Goal: Task Accomplishment & Management: Complete application form

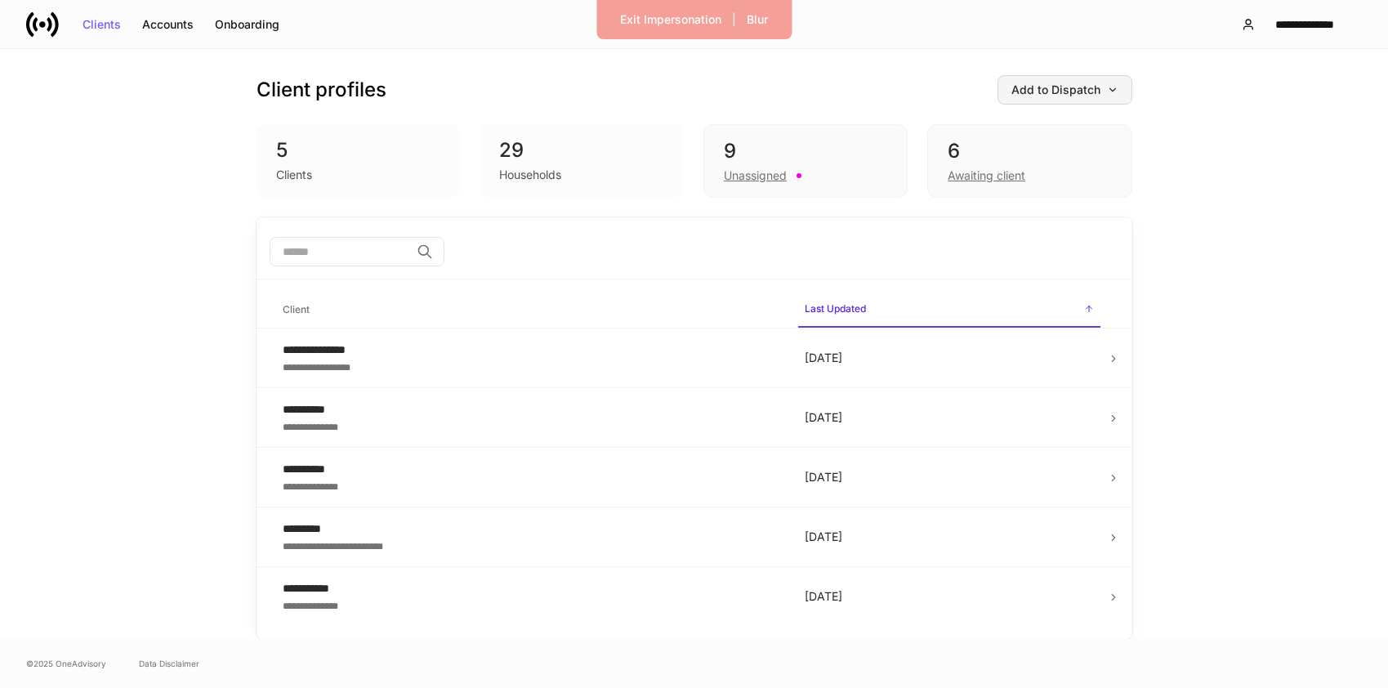
click at [1065, 92] on div "Add to Dispatch" at bounding box center [1065, 89] width 107 height 11
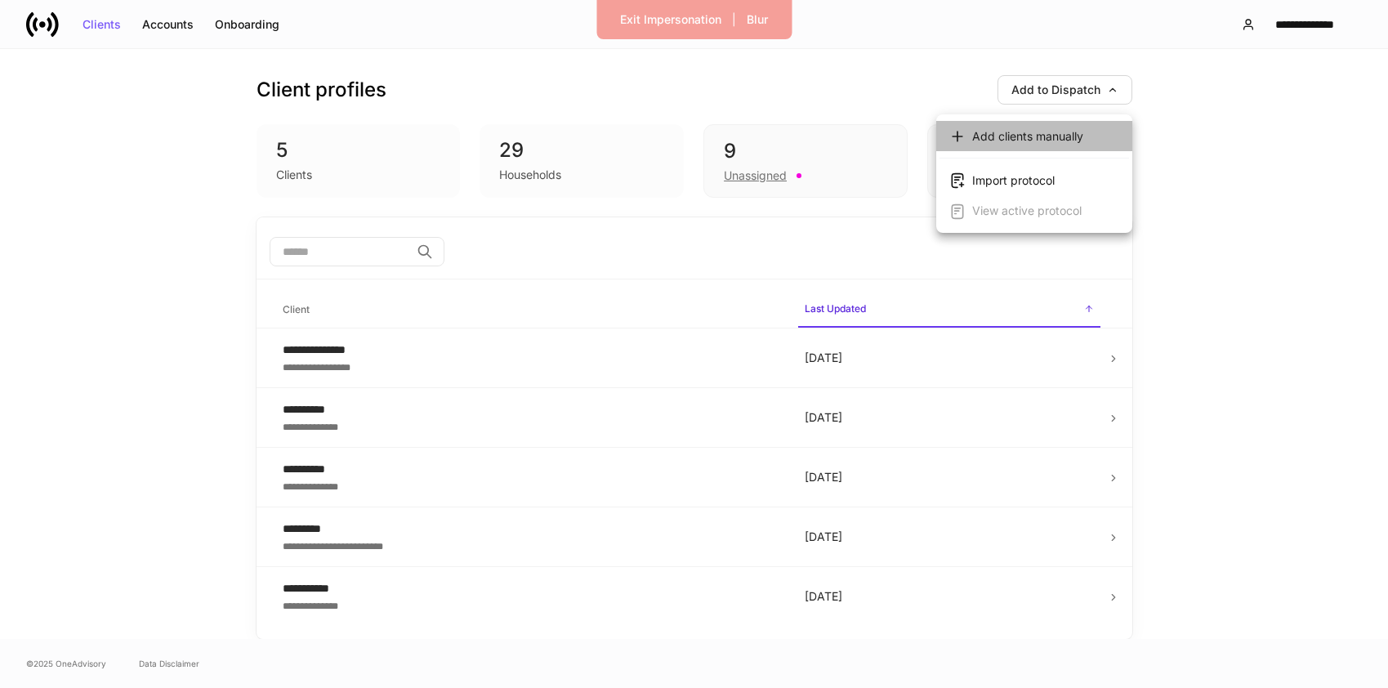
click at [1024, 136] on div "Add clients manually" at bounding box center [1027, 136] width 111 height 16
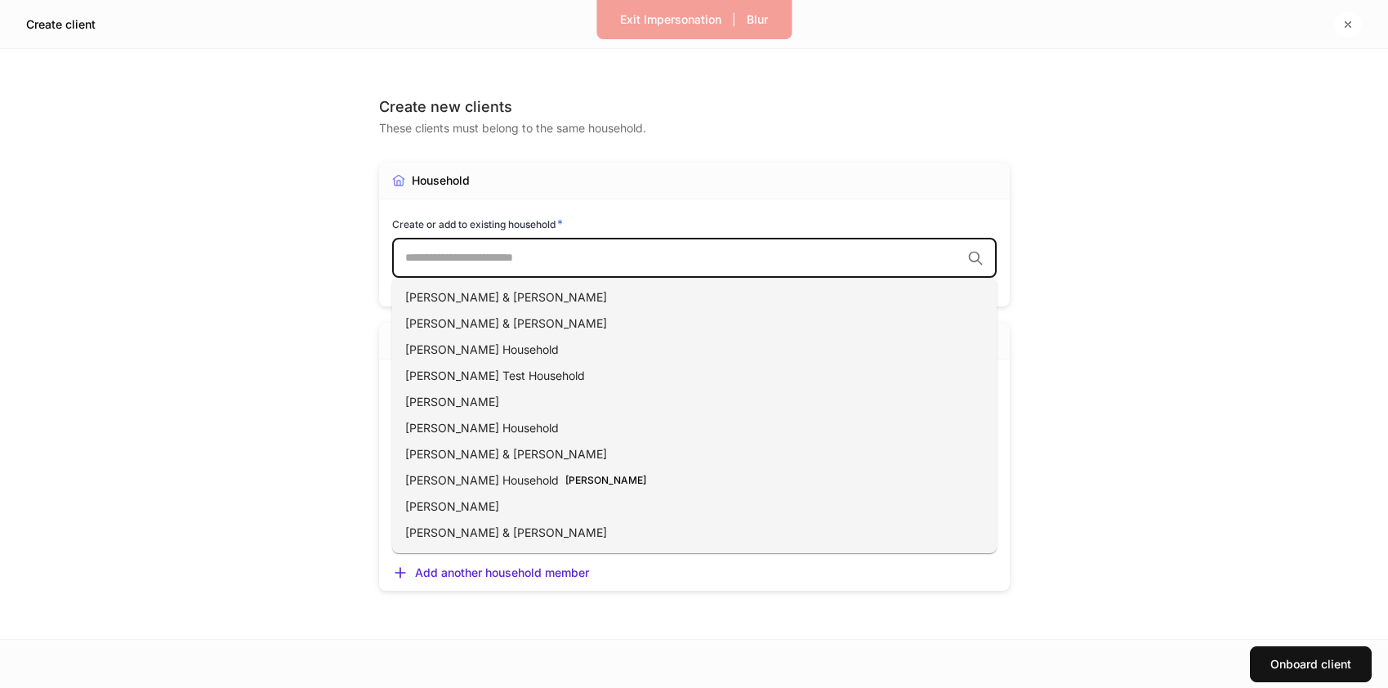
click at [479, 257] on input "text" at bounding box center [683, 258] width 556 height 16
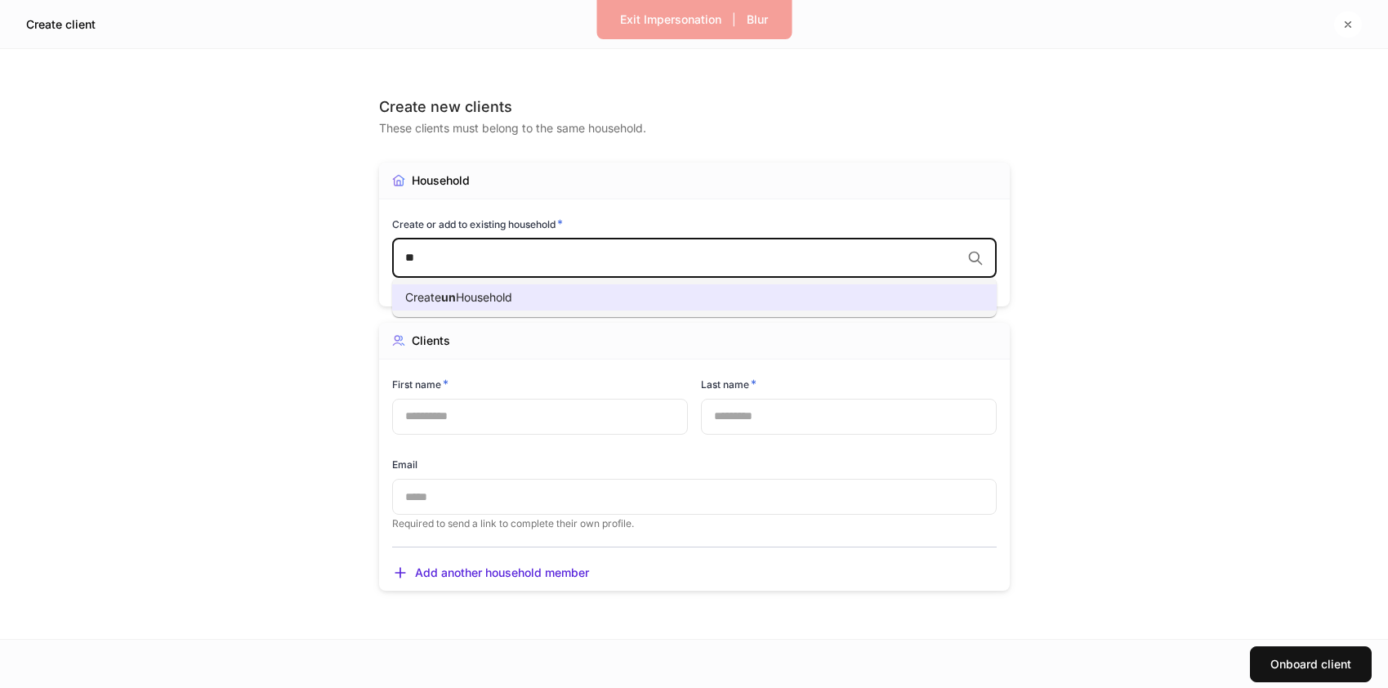
type input "*"
click at [517, 302] on span "Household" at bounding box center [530, 297] width 56 height 14
type input "********"
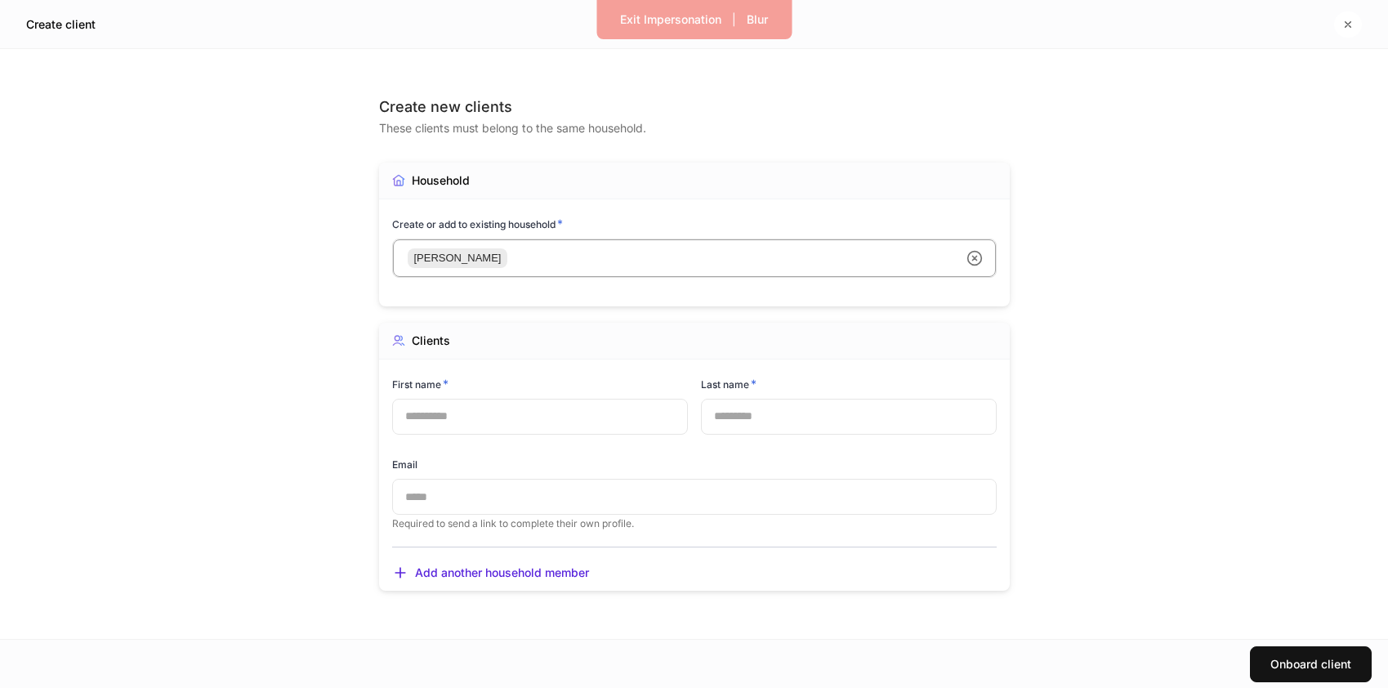
click at [498, 415] on input "text" at bounding box center [540, 417] width 296 height 36
type input "********"
click at [741, 415] on input "text" at bounding box center [849, 417] width 296 height 36
type input "********"
click at [498, 495] on input "text" at bounding box center [694, 497] width 605 height 36
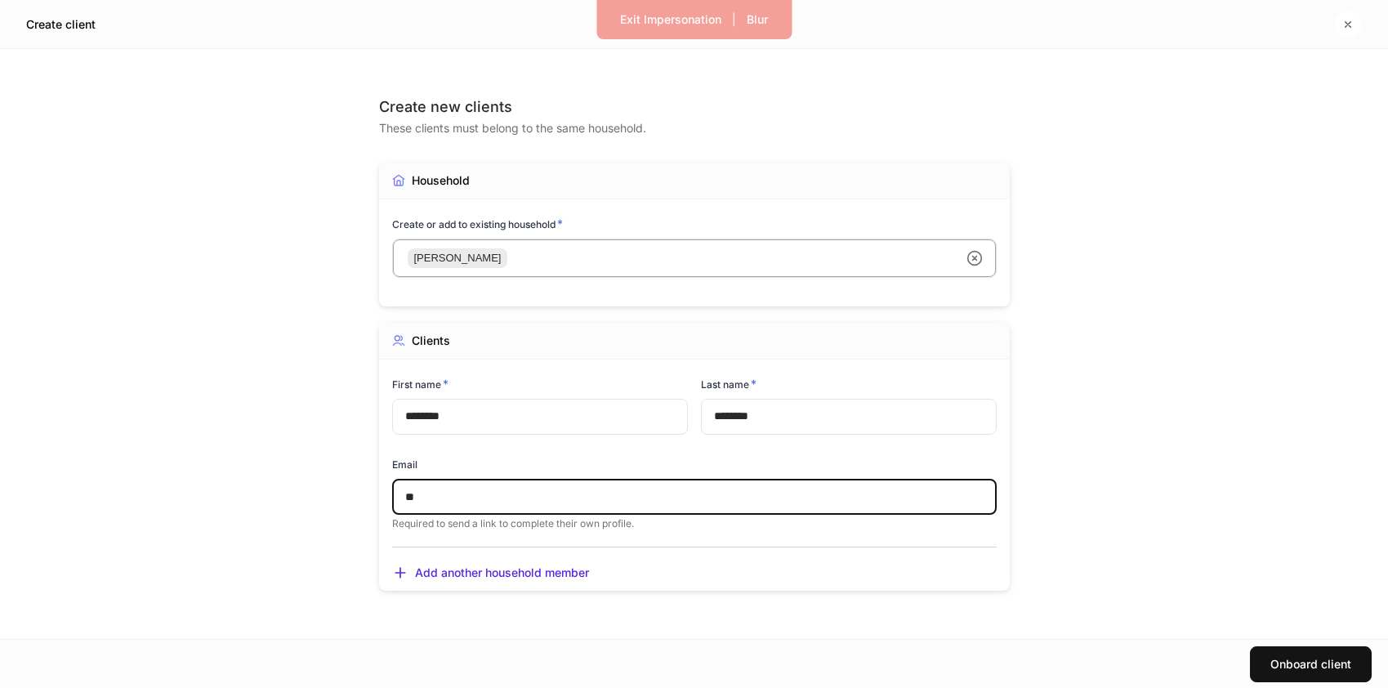
type input "*"
click at [891, 552] on div "Clients First name * ******** ​ Last name * ******** ​ Email ​ Required to send…" at bounding box center [694, 457] width 631 height 269
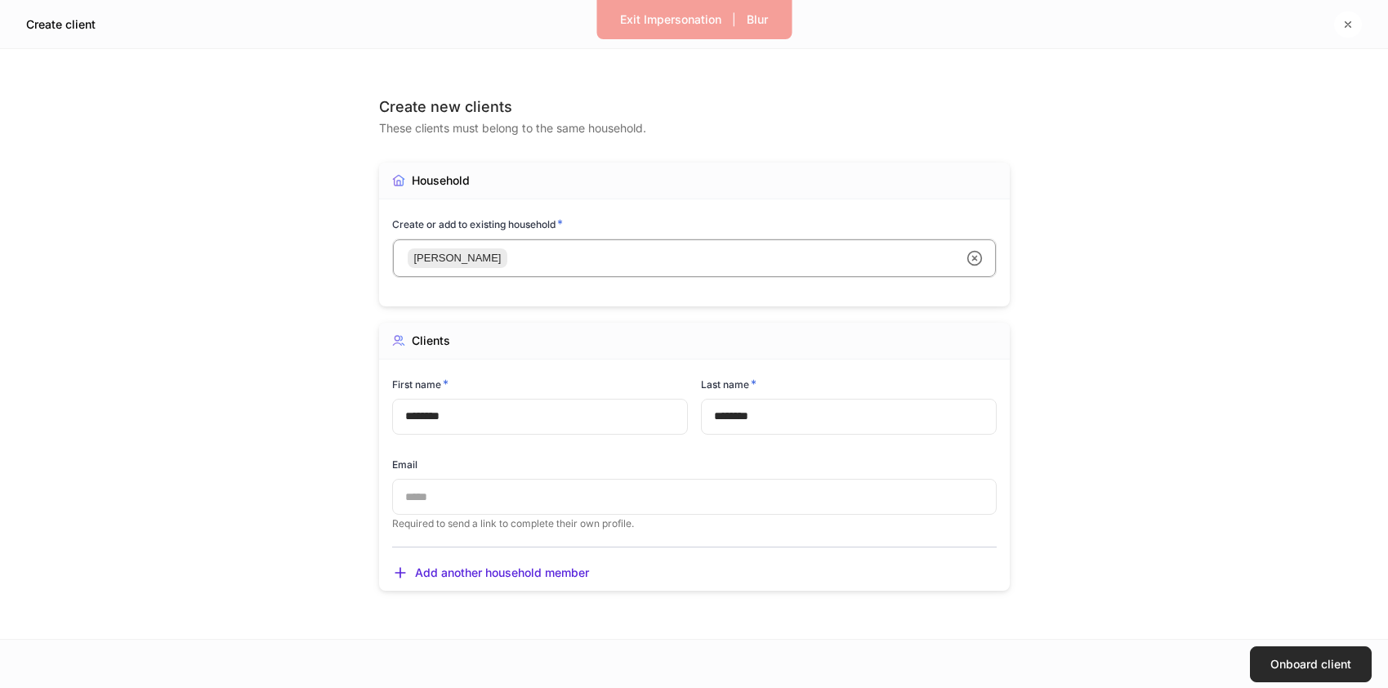
click at [1287, 659] on div "Onboard client" at bounding box center [1311, 664] width 81 height 11
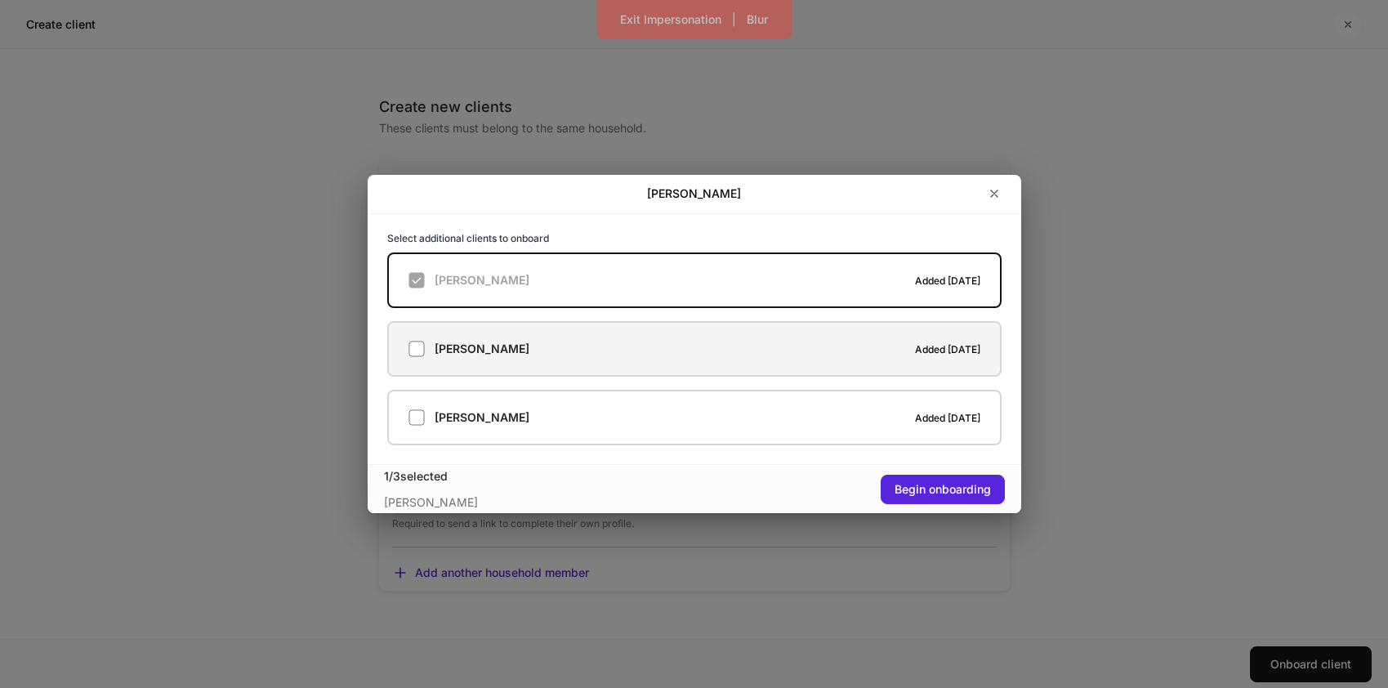
click at [733, 351] on div "[PERSON_NAME] Added [DATE]" at bounding box center [695, 349] width 572 height 16
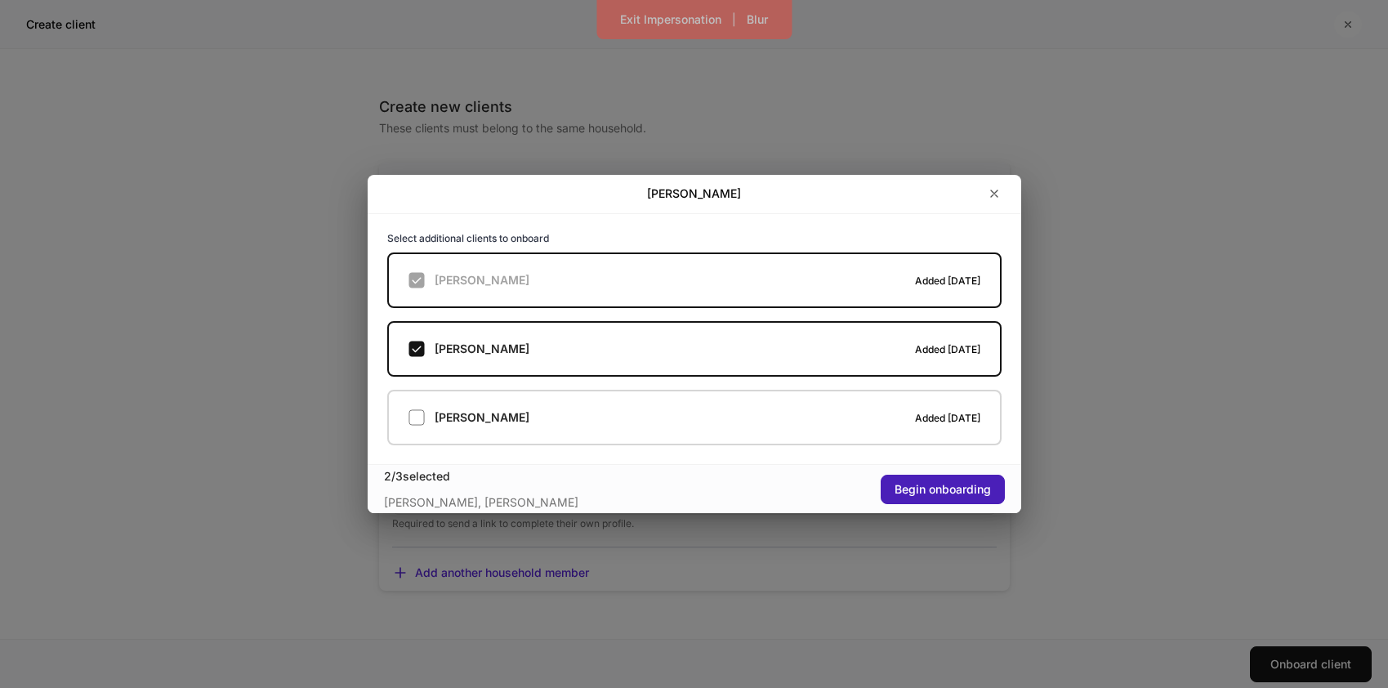
click at [957, 489] on div "Begin onboarding" at bounding box center [943, 489] width 96 height 11
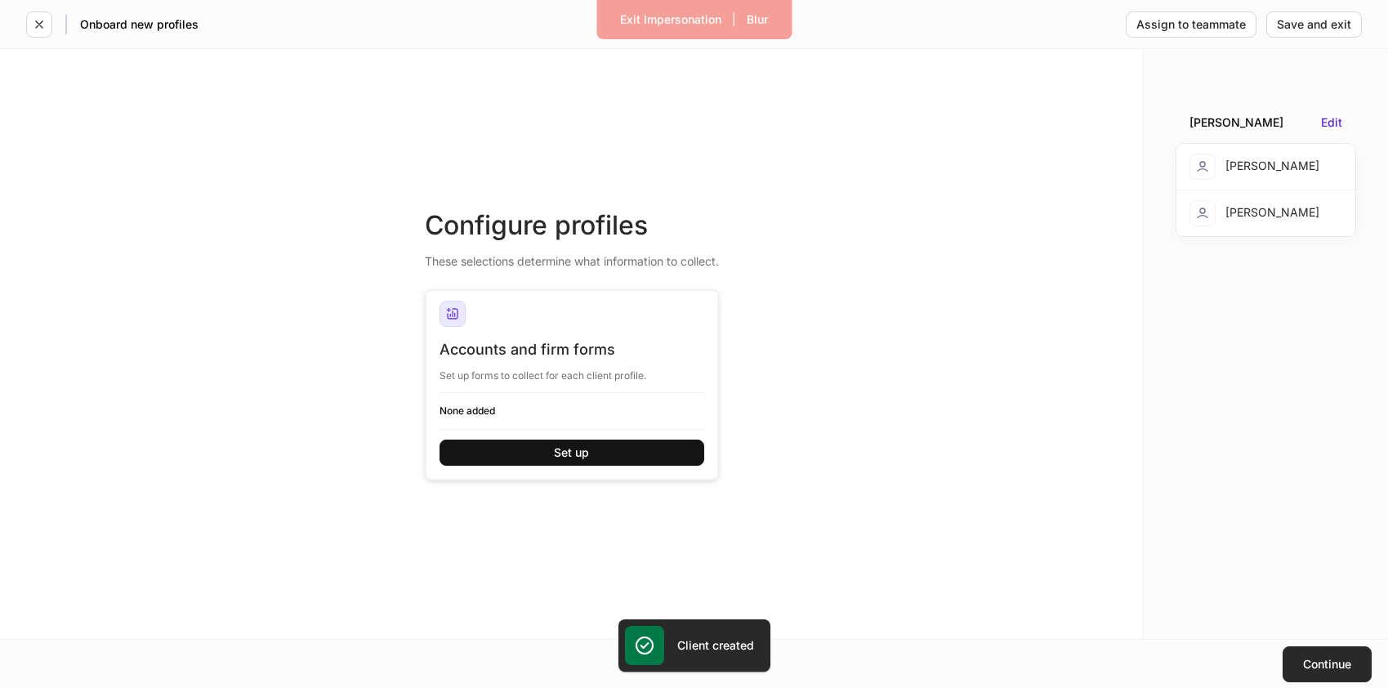
click at [1331, 663] on div "Continue" at bounding box center [1327, 664] width 48 height 11
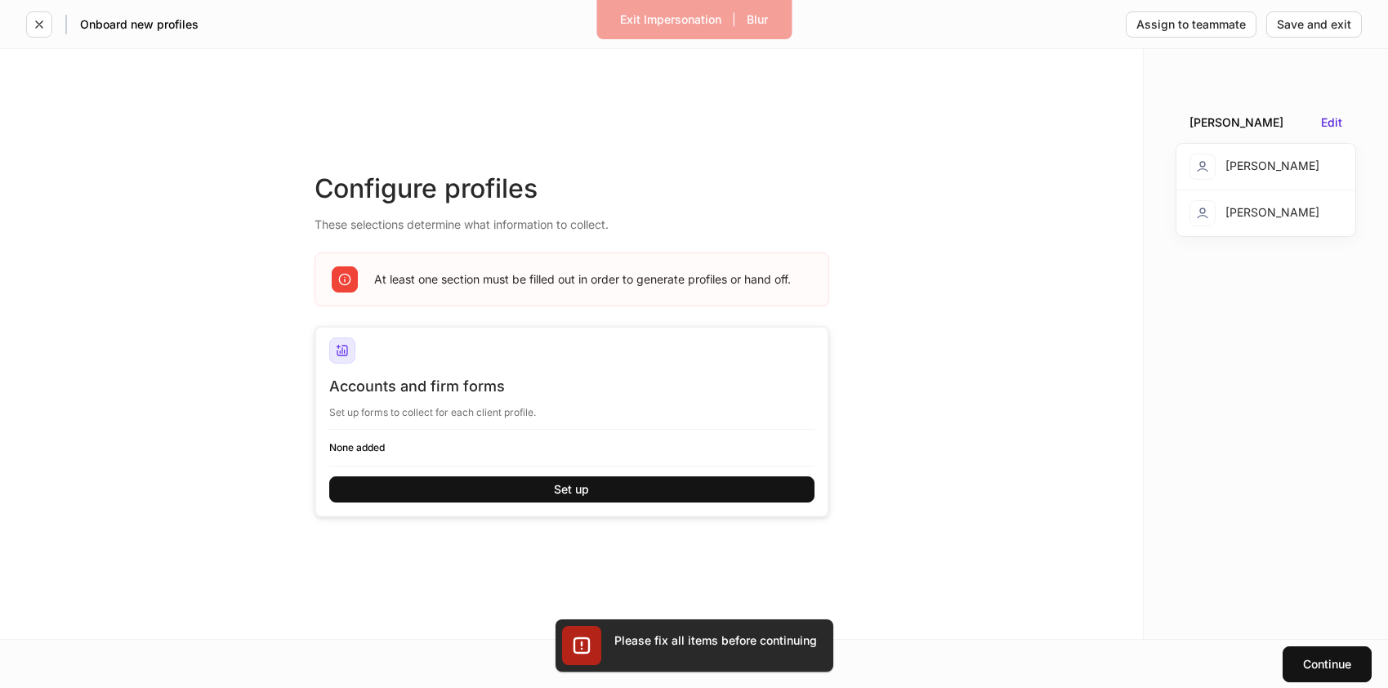
click at [1258, 206] on div "[PERSON_NAME]" at bounding box center [1255, 213] width 130 height 26
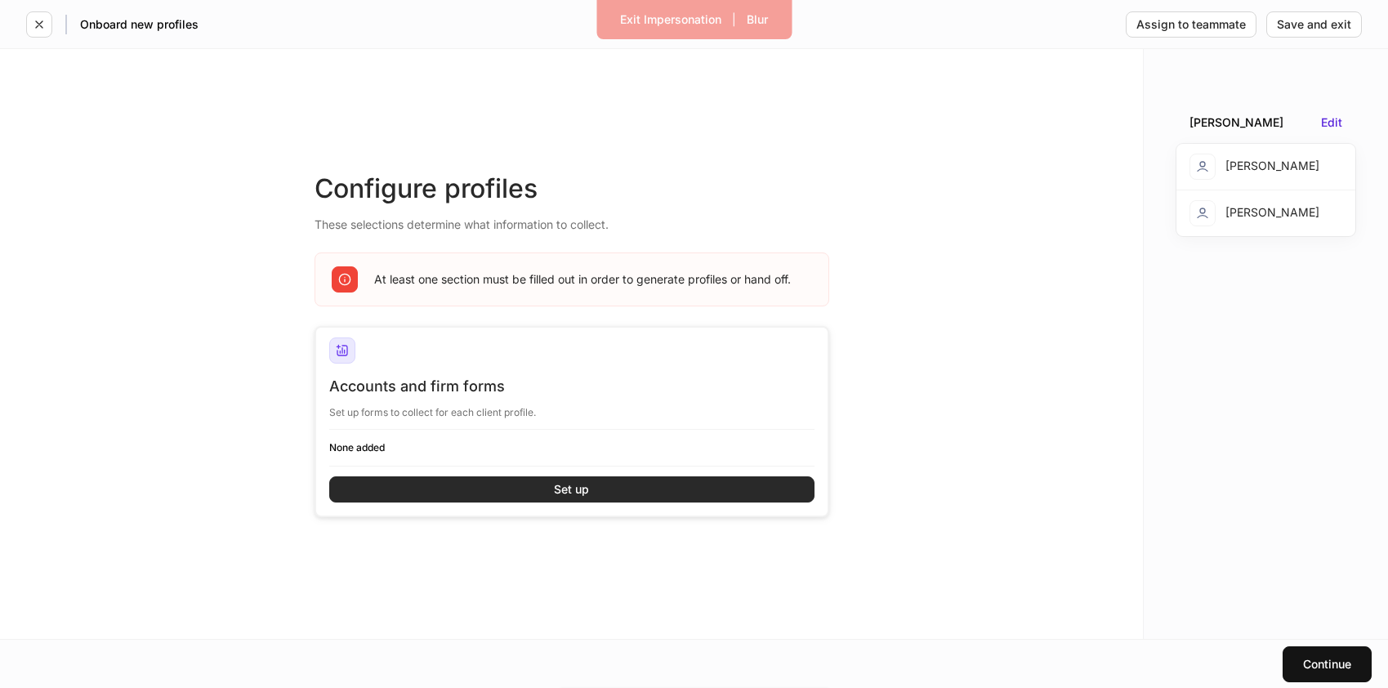
click at [556, 490] on div "Set up" at bounding box center [571, 489] width 35 height 11
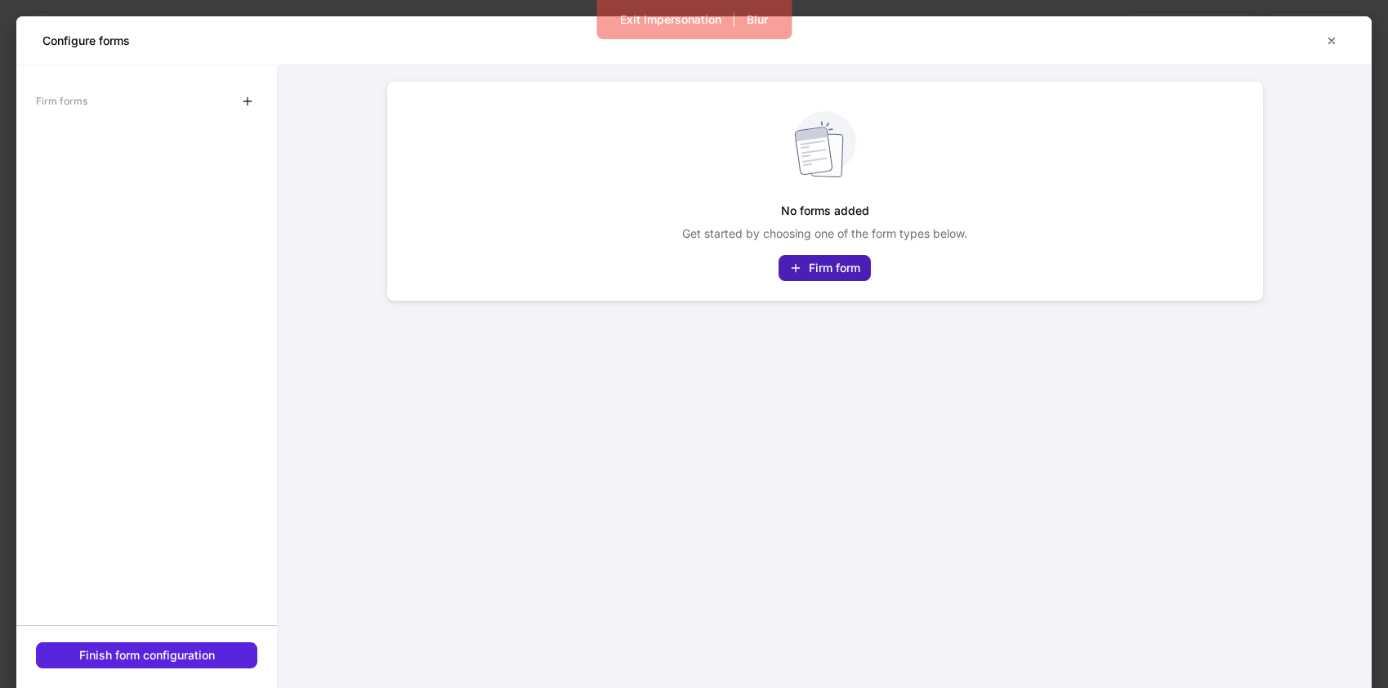
click at [826, 262] on div "Firm form" at bounding box center [824, 267] width 71 height 13
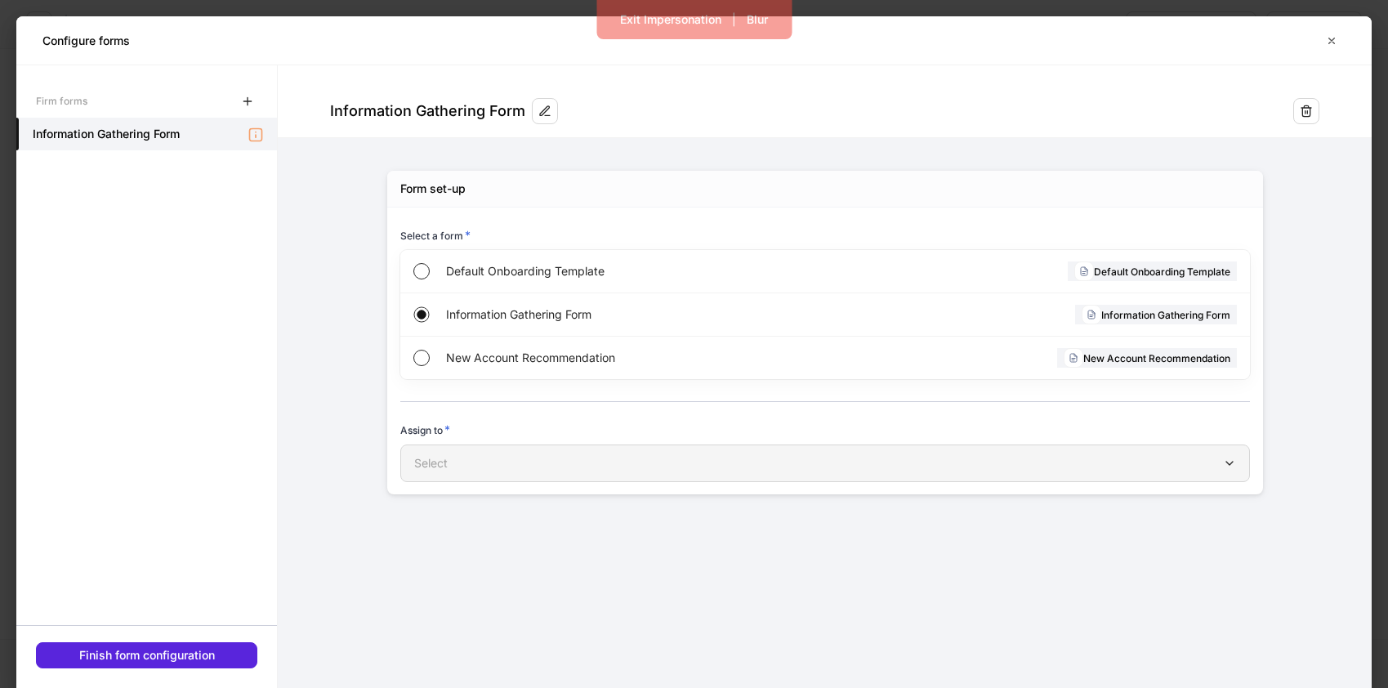
click at [460, 451] on button "Select" at bounding box center [825, 463] width 850 height 38
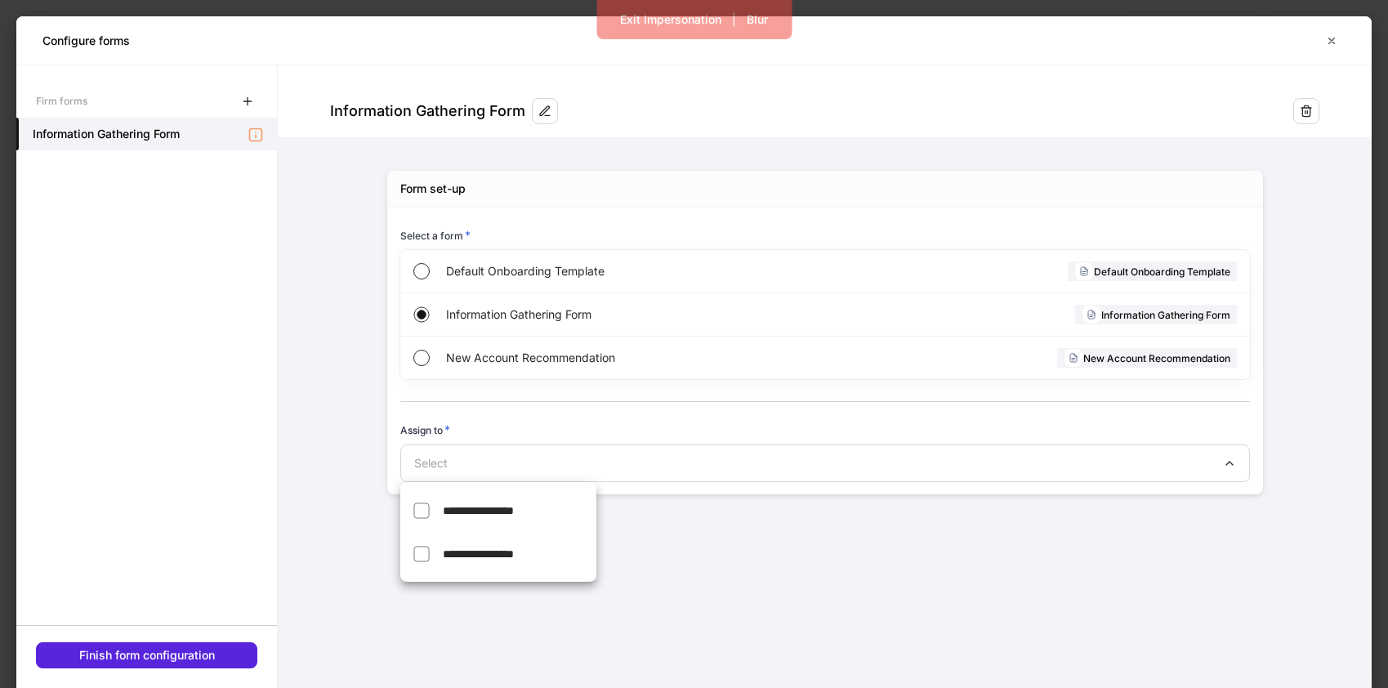
click at [498, 512] on span "**********" at bounding box center [478, 510] width 71 height 11
click at [175, 659] on div at bounding box center [694, 344] width 1388 height 688
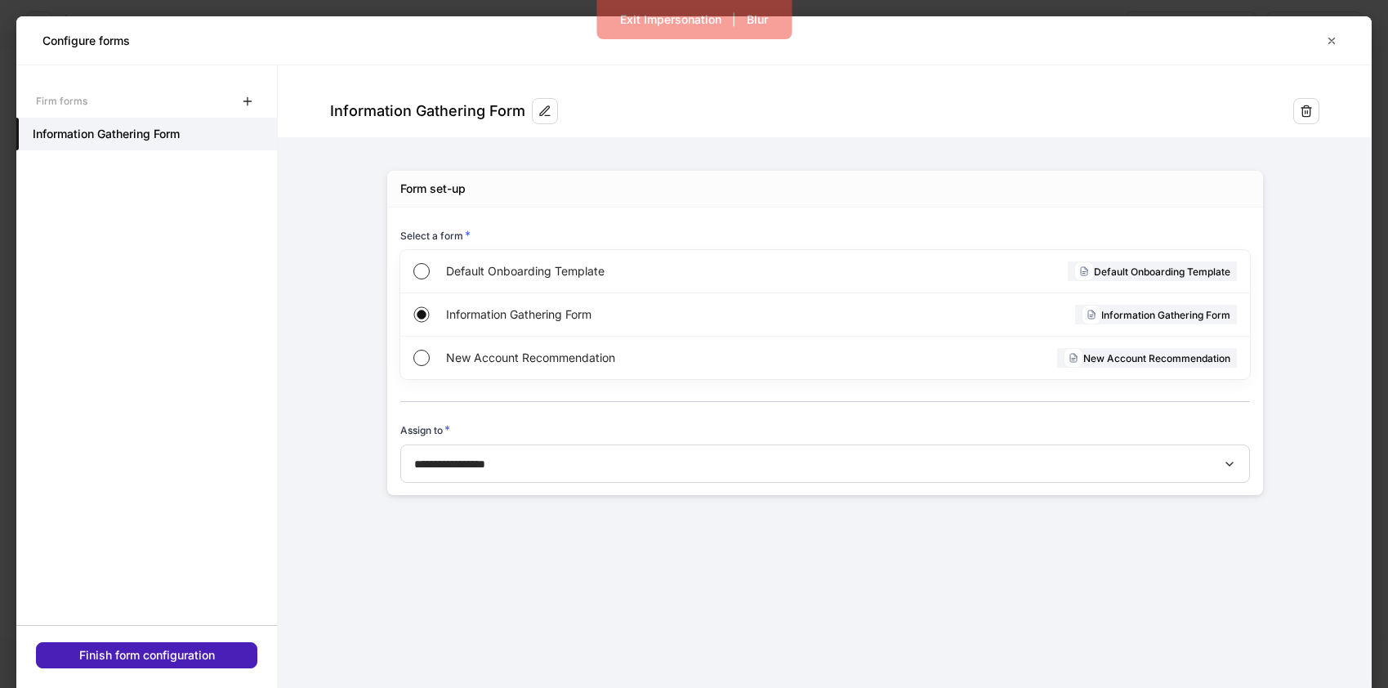
click at [170, 654] on div "Finish form configuration" at bounding box center [147, 655] width 136 height 11
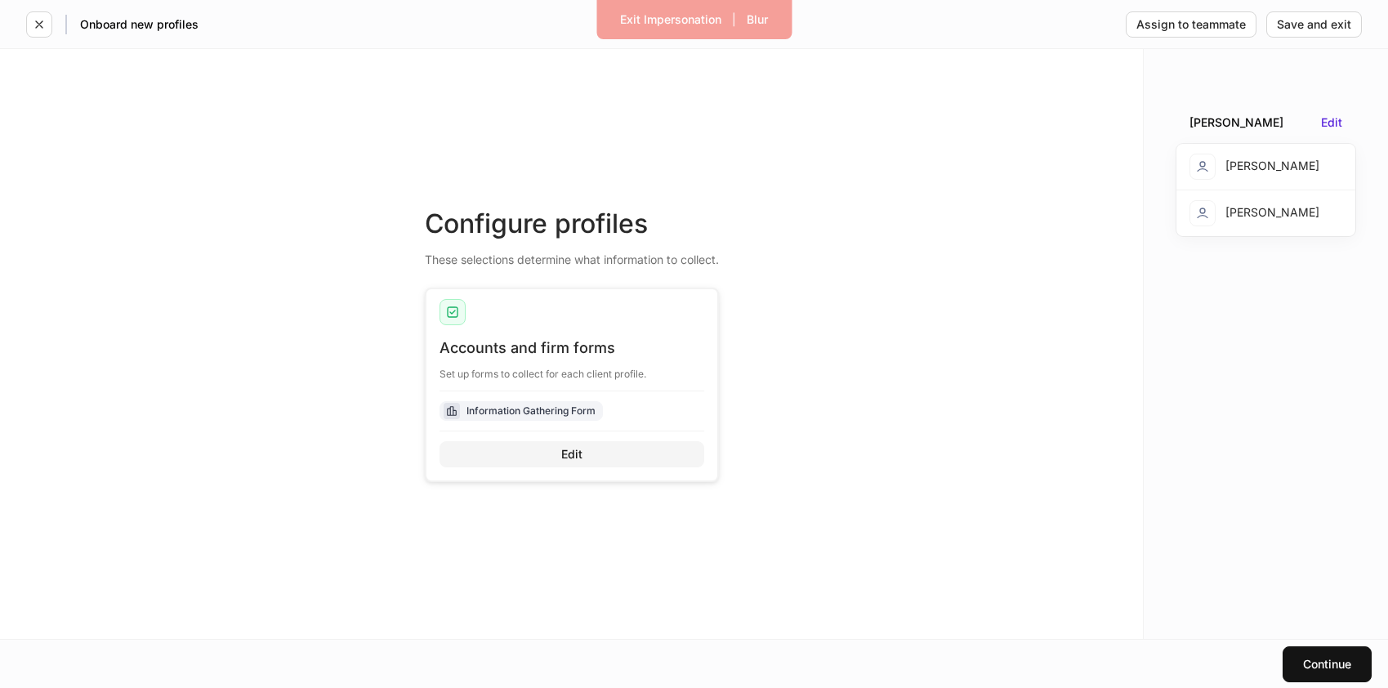
click at [554, 450] on button "Edit" at bounding box center [572, 454] width 265 height 26
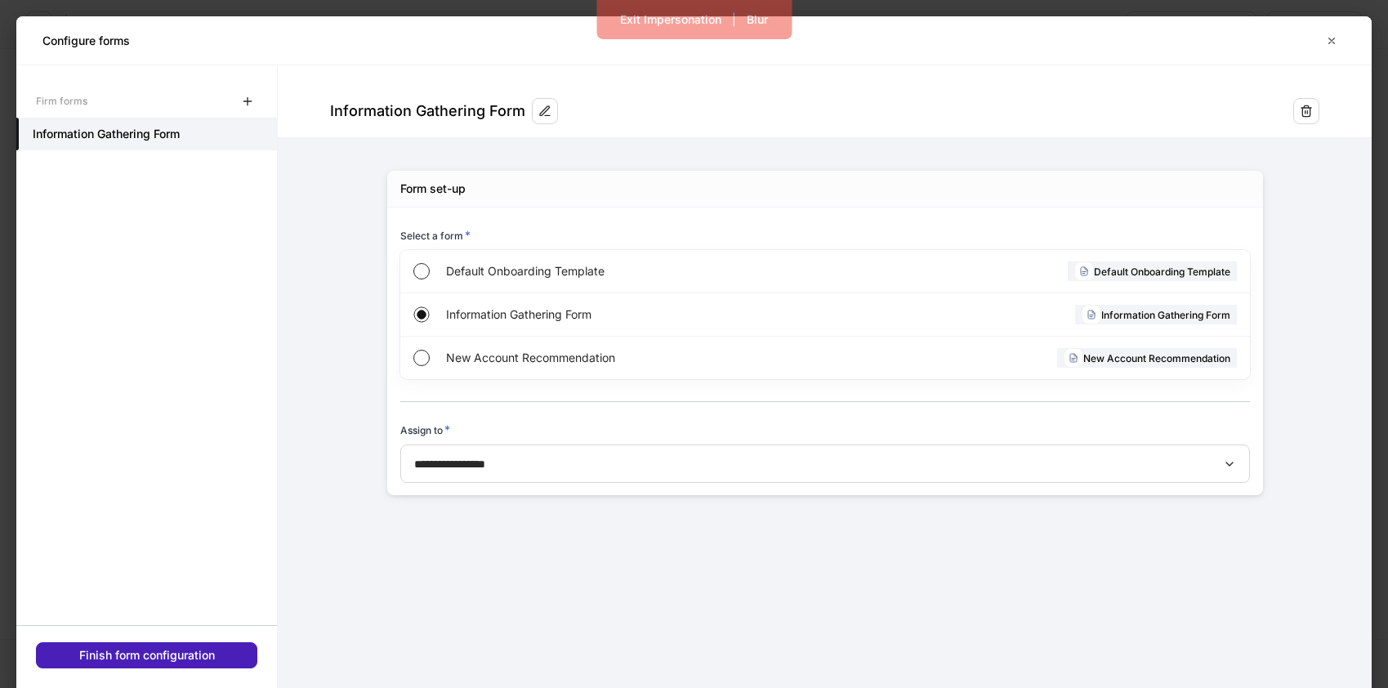
click at [176, 654] on div "Finish form configuration" at bounding box center [147, 655] width 136 height 11
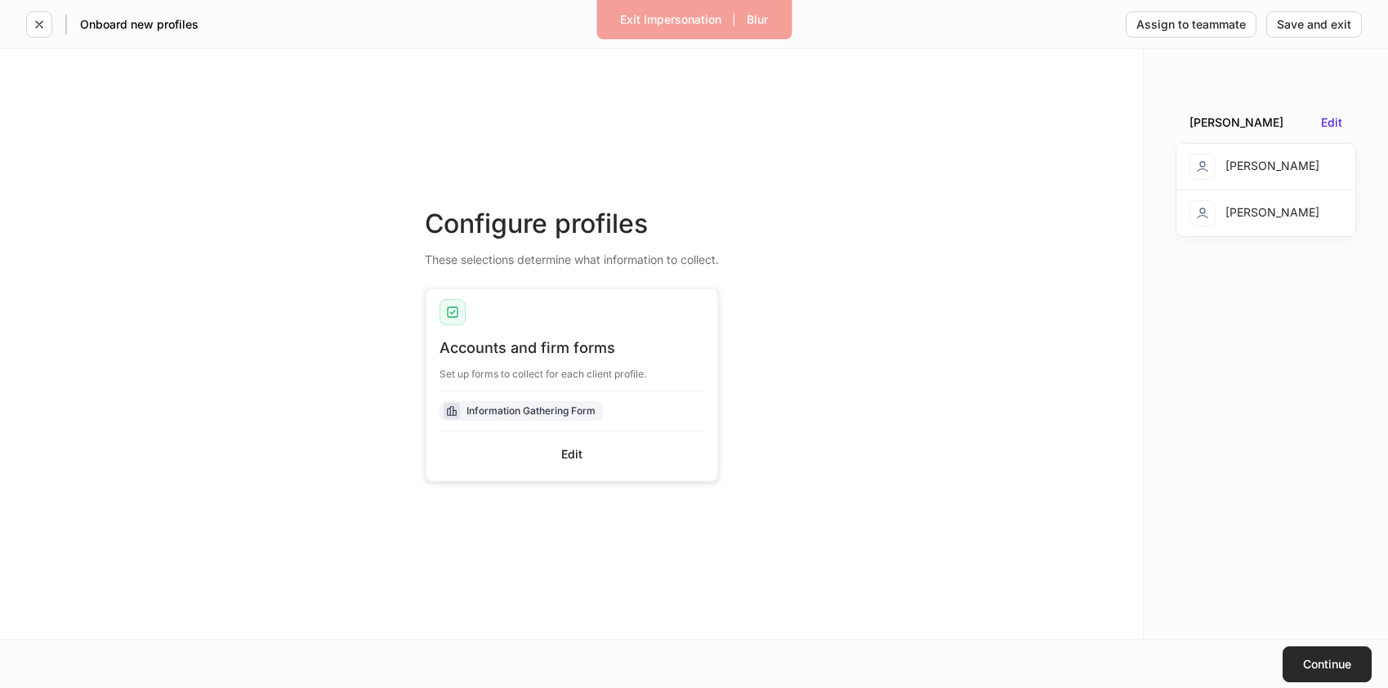
click at [1311, 668] on div "Continue" at bounding box center [1327, 664] width 48 height 11
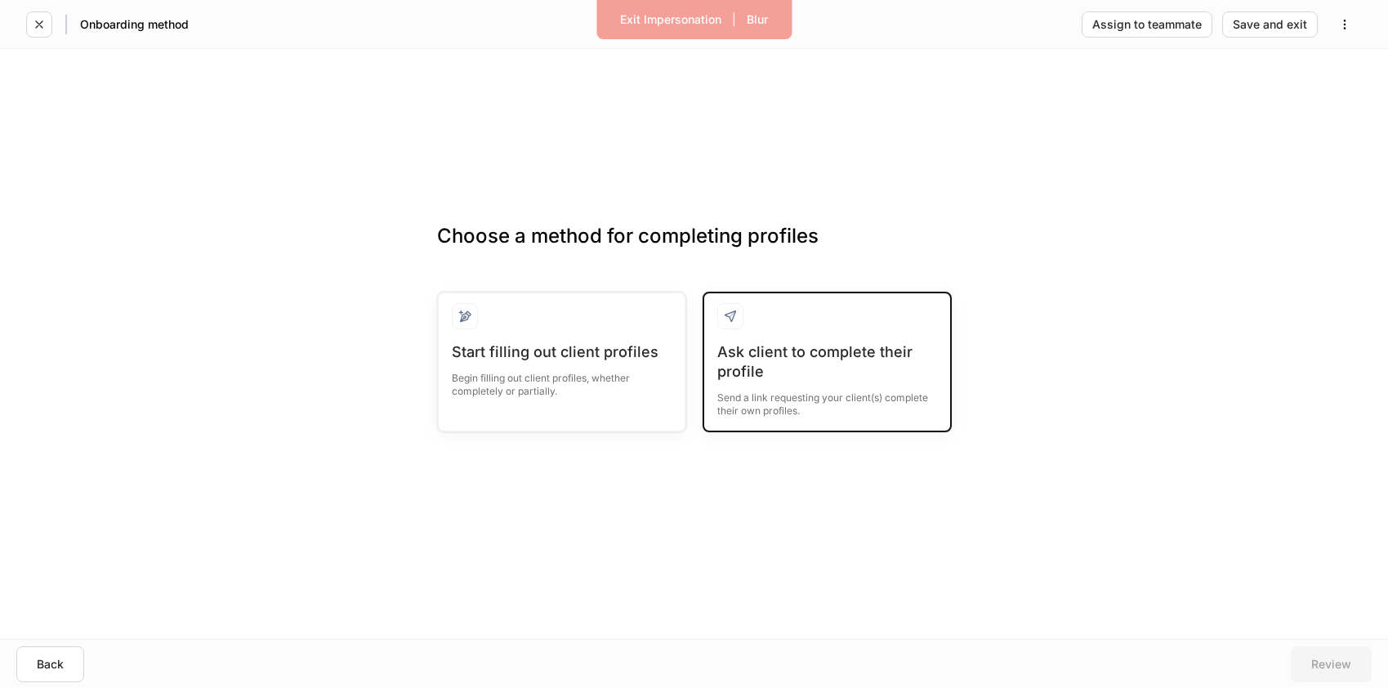
click at [797, 398] on div "Send a link requesting your client(s) complete their own profiles." at bounding box center [827, 400] width 220 height 36
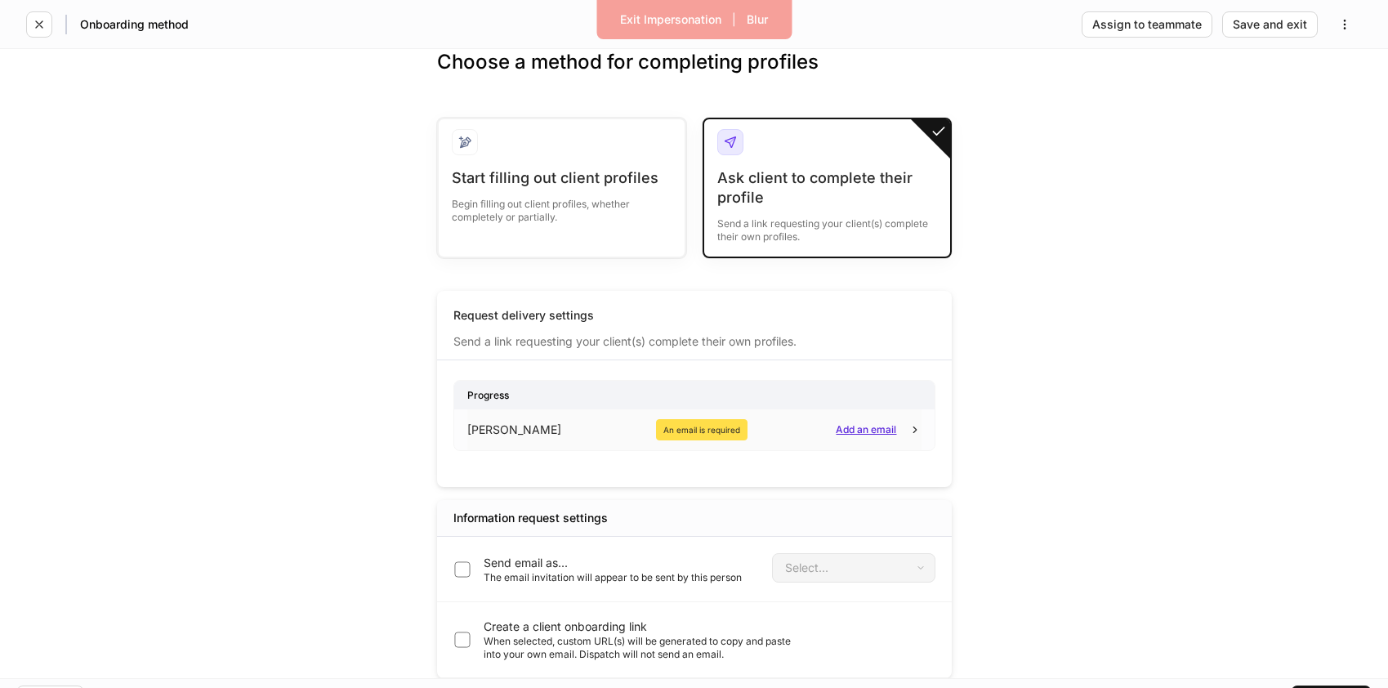
click at [837, 427] on div "Add an email" at bounding box center [866, 430] width 60 height 10
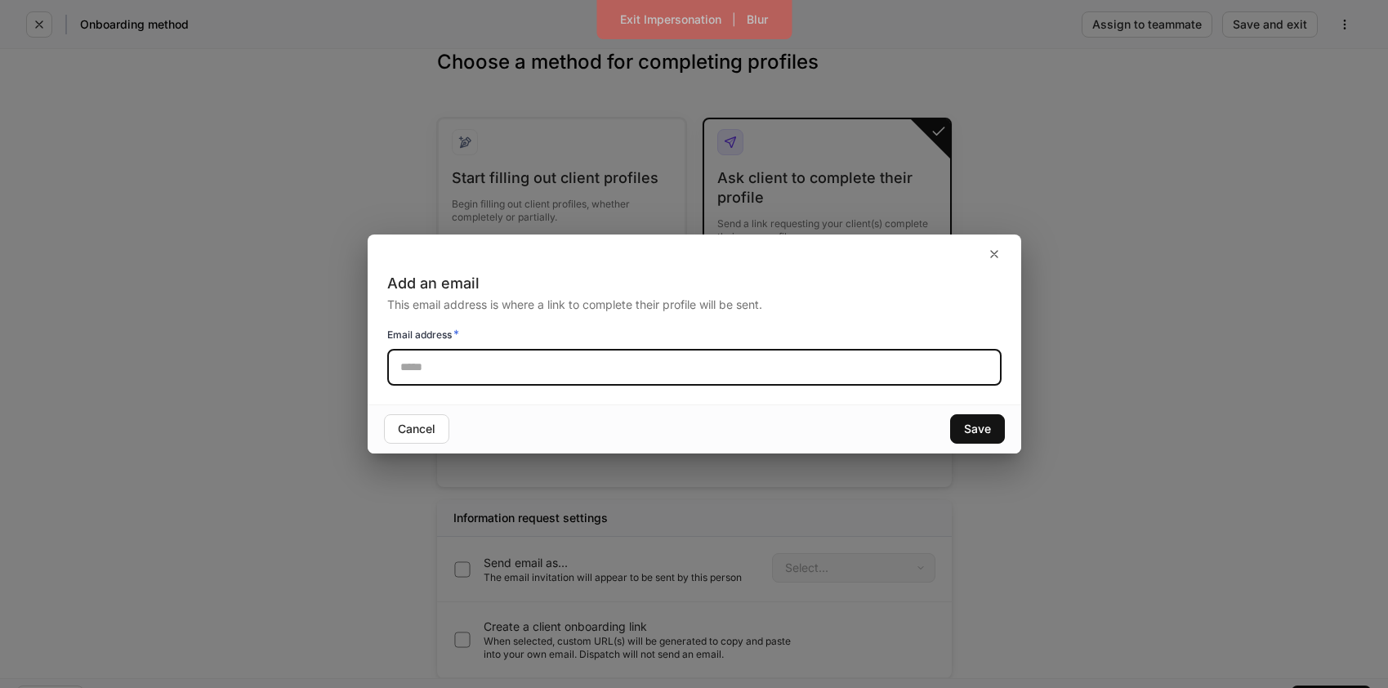
click at [599, 371] on input "text" at bounding box center [694, 368] width 614 height 36
drag, startPoint x: 503, startPoint y: 368, endPoint x: 501, endPoint y: 384, distance: 16.5
click at [503, 369] on input "**********" at bounding box center [694, 368] width 614 height 36
type input "**********"
click at [965, 426] on div "Save" at bounding box center [977, 428] width 27 height 11
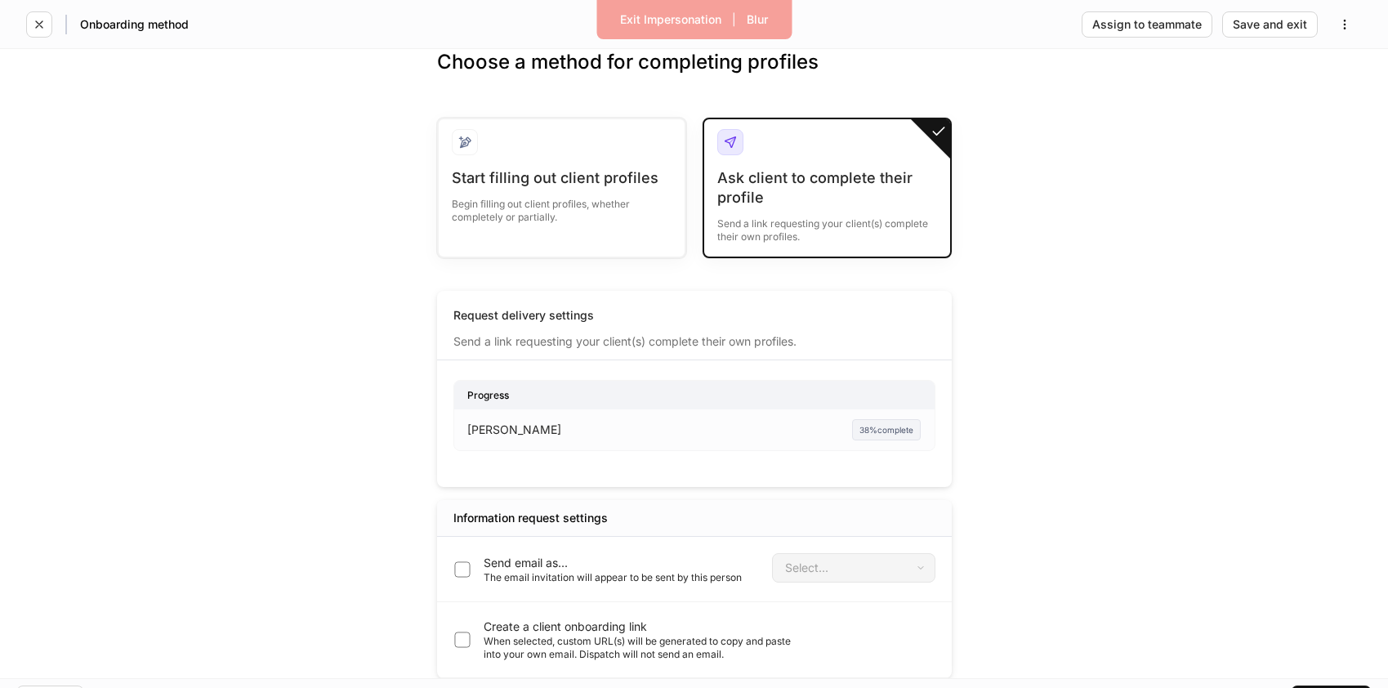
scroll to position [39, 0]
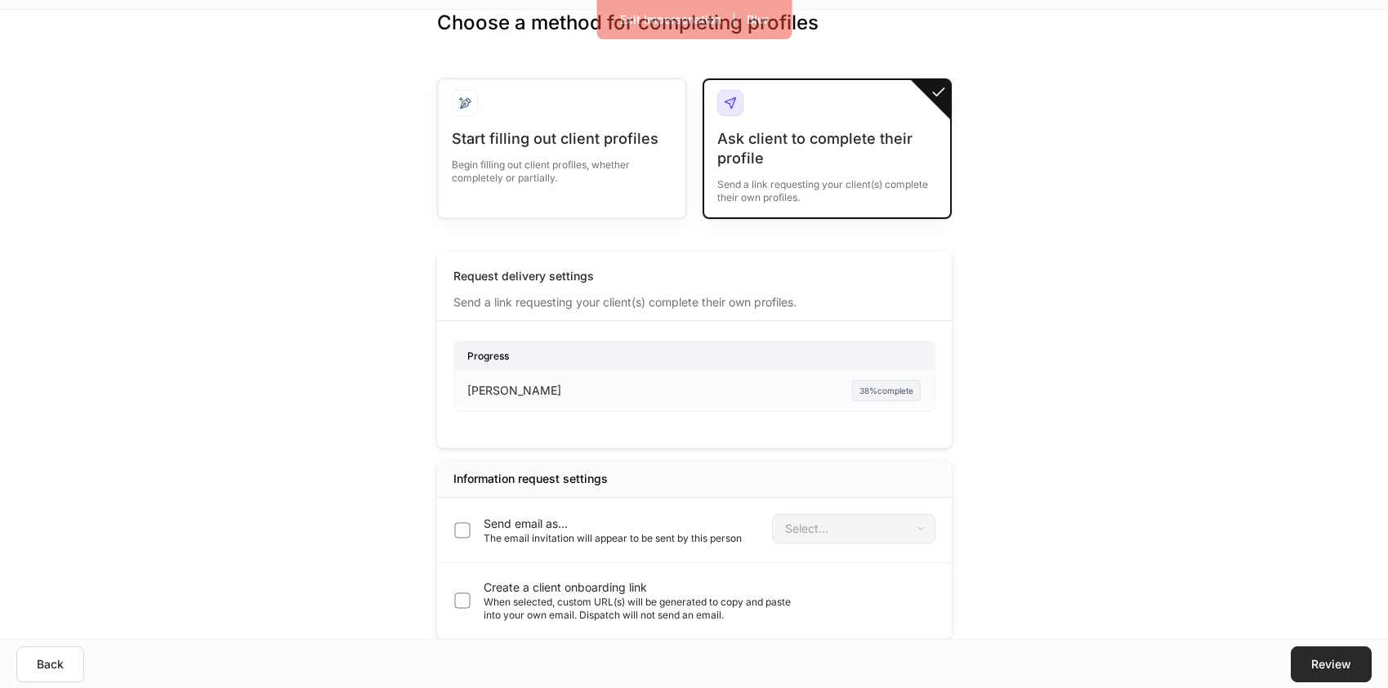
click at [1318, 663] on div "Review" at bounding box center [1331, 664] width 40 height 11
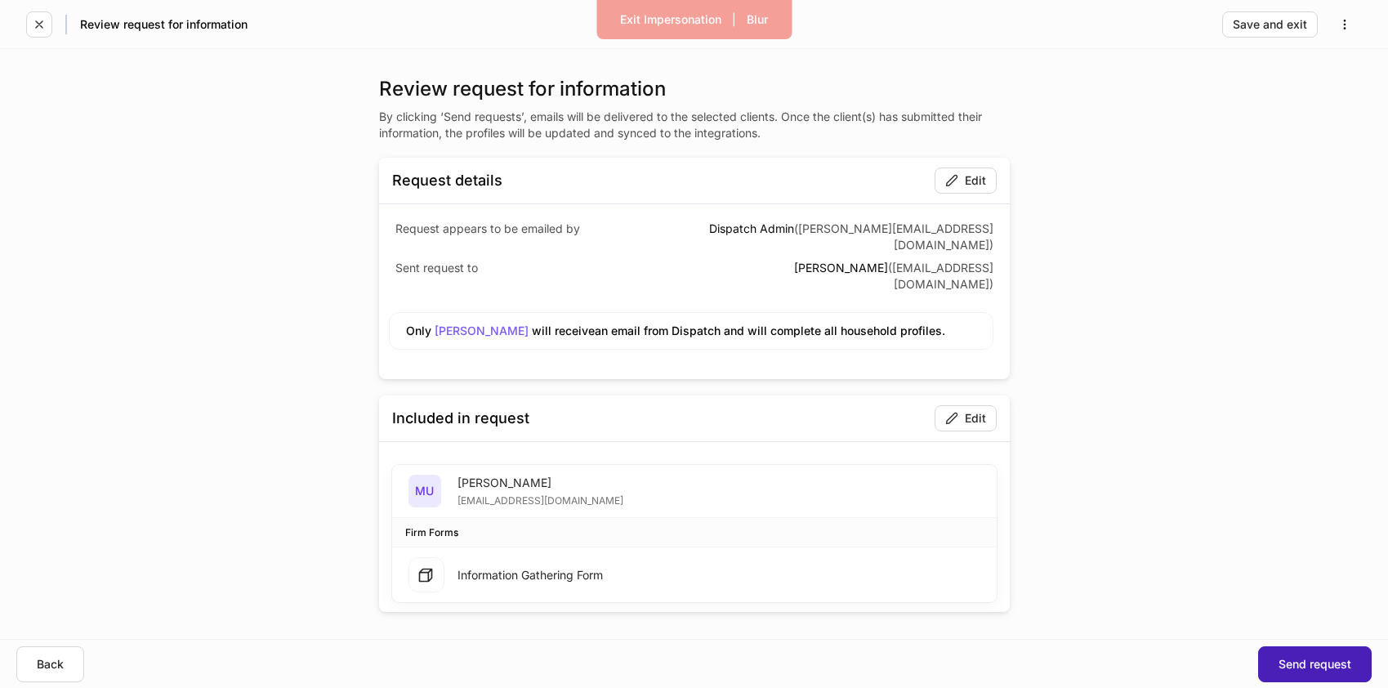
click at [1337, 666] on div "Send request" at bounding box center [1315, 664] width 73 height 11
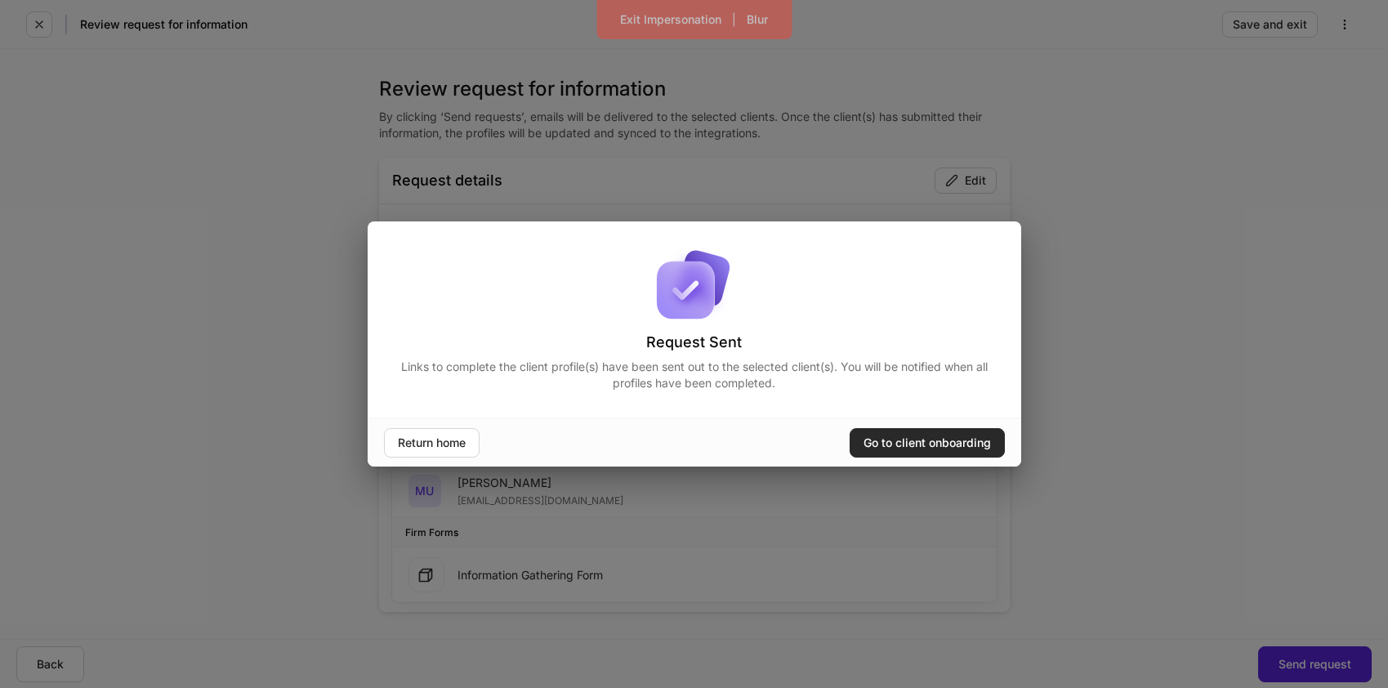
click at [936, 452] on button "Go to client onboarding" at bounding box center [927, 442] width 155 height 29
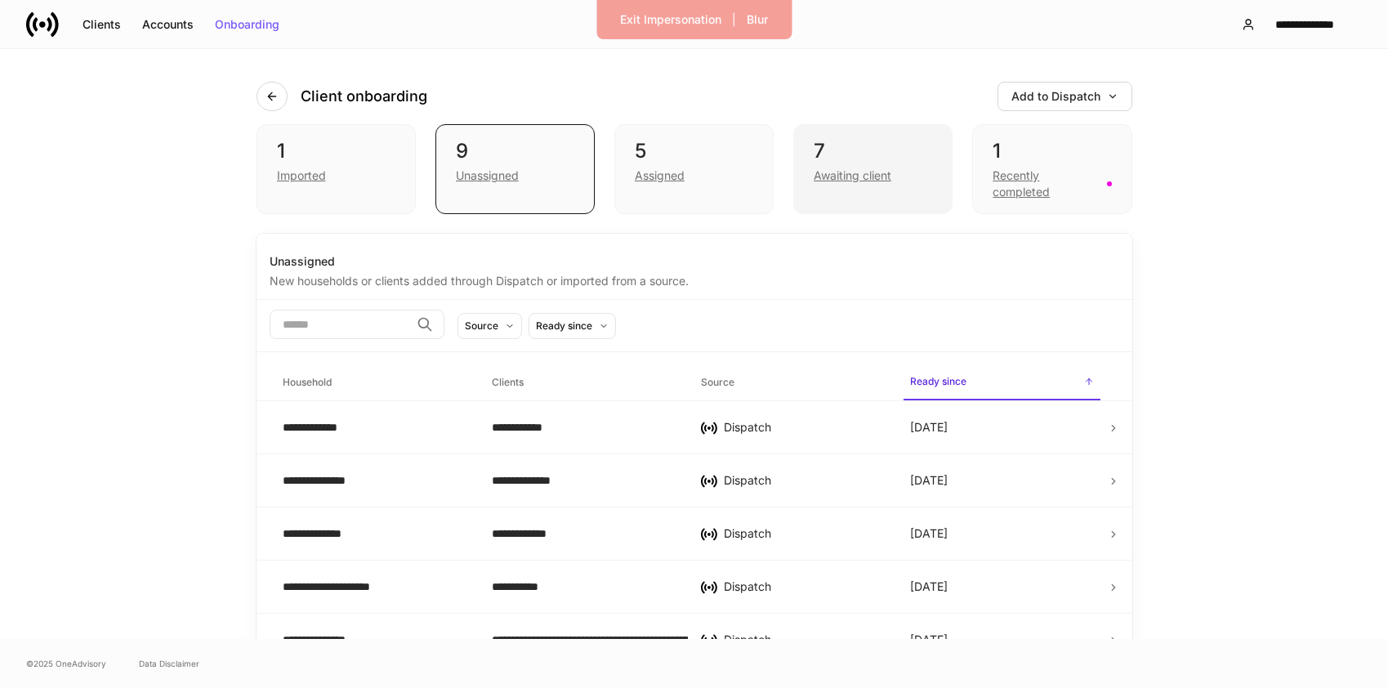
click at [861, 177] on div "Awaiting client" at bounding box center [853, 176] width 78 height 16
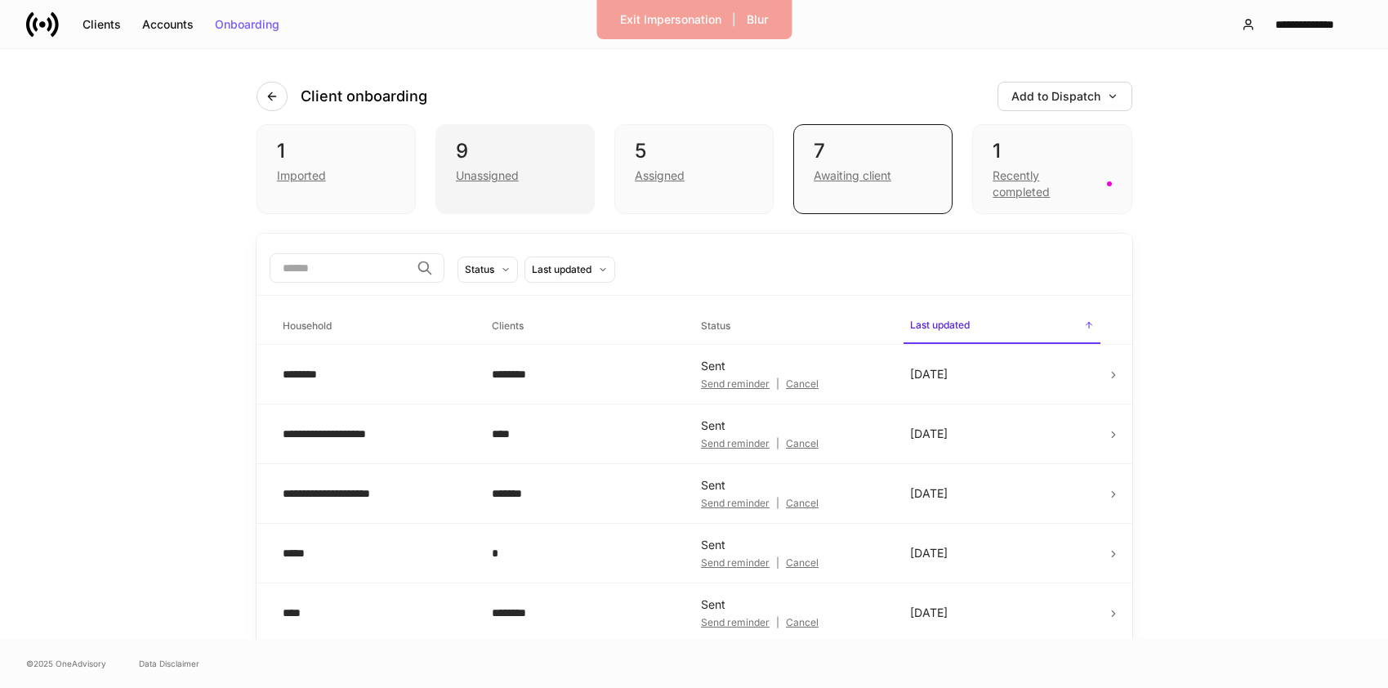
click at [498, 175] on div "Unassigned" at bounding box center [487, 176] width 63 height 16
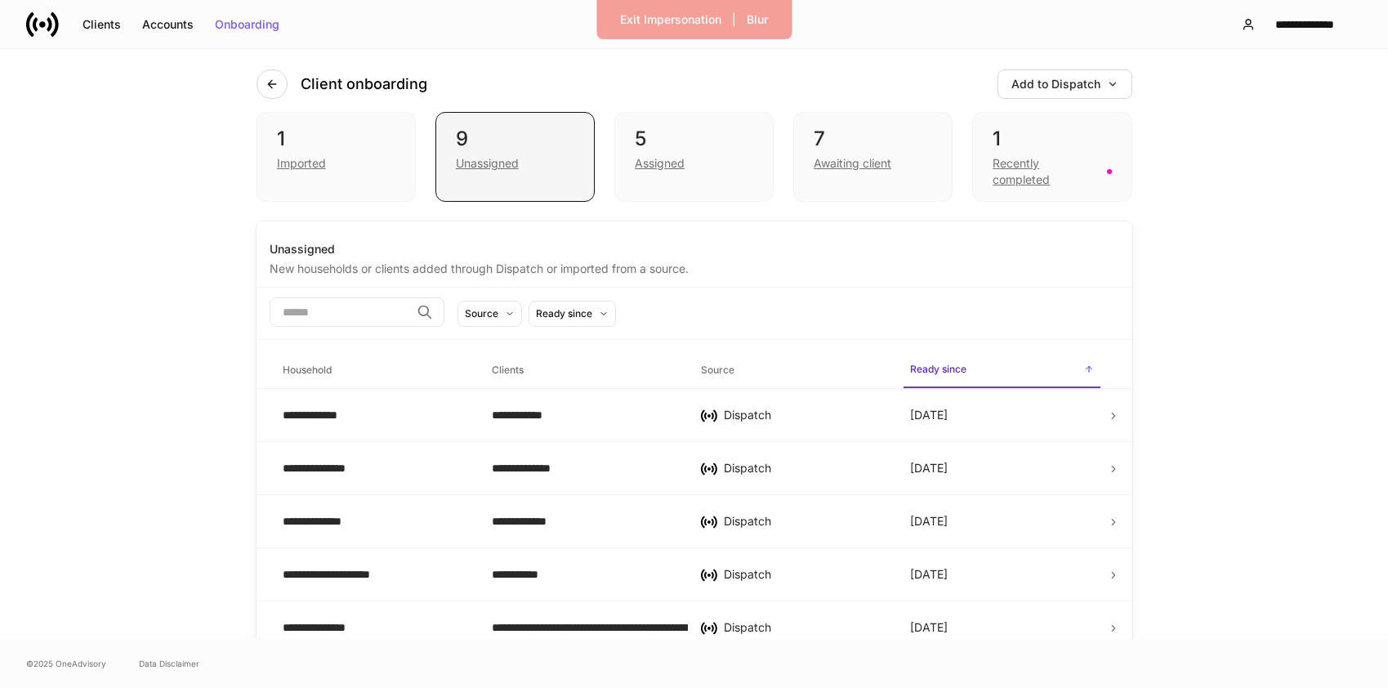
scroll to position [6, 0]
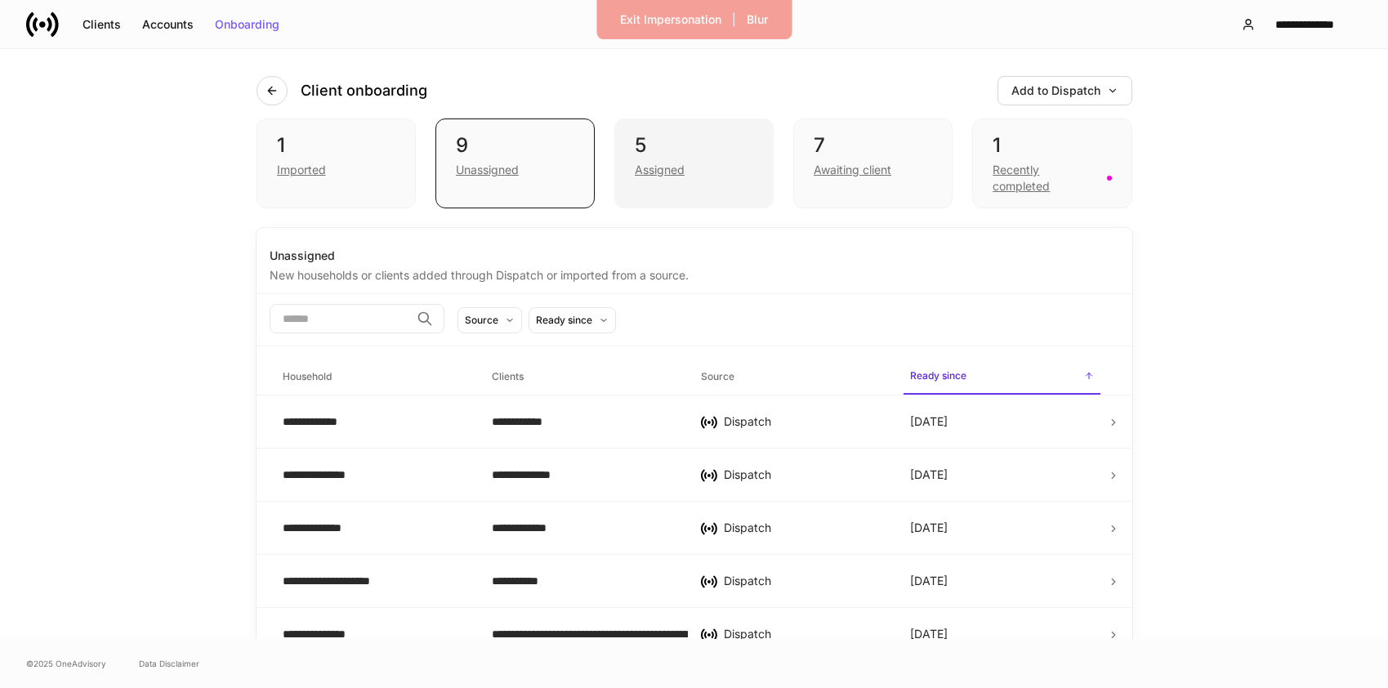
click at [676, 166] on div "Assigned" at bounding box center [660, 170] width 50 height 16
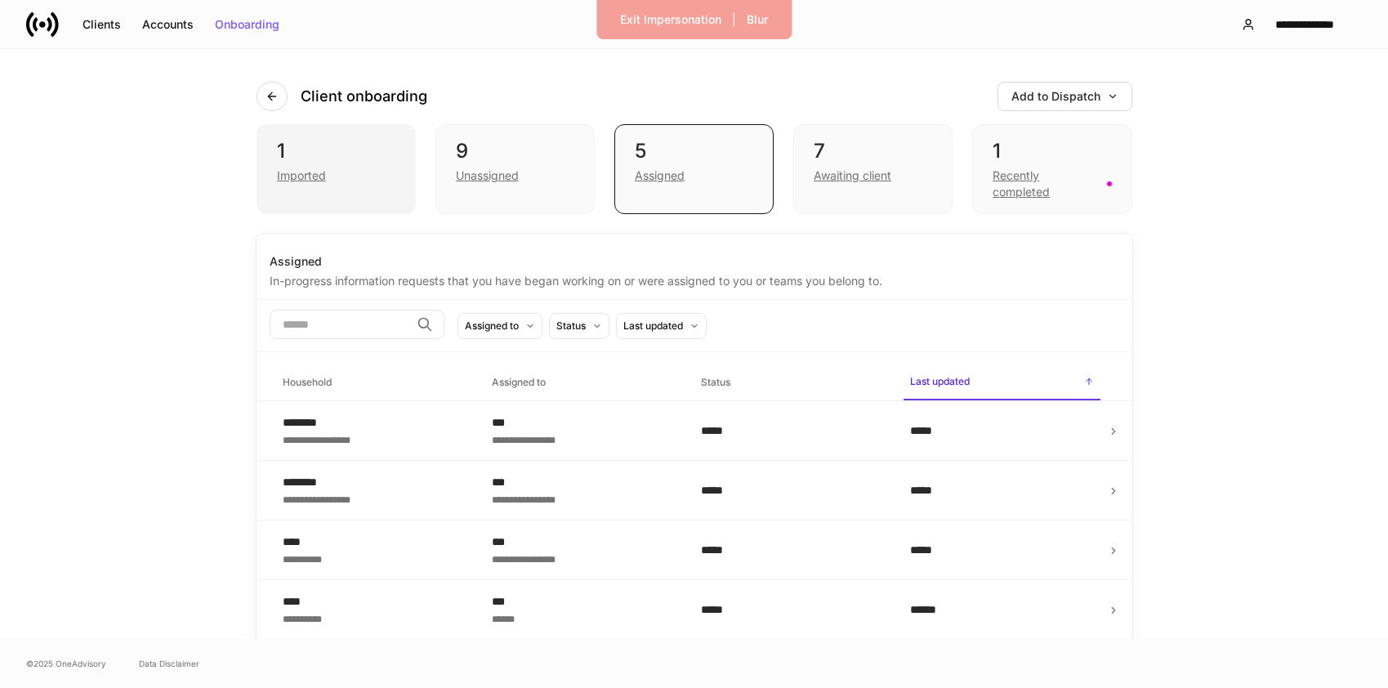
click at [327, 172] on div "Imported" at bounding box center [336, 174] width 118 height 20
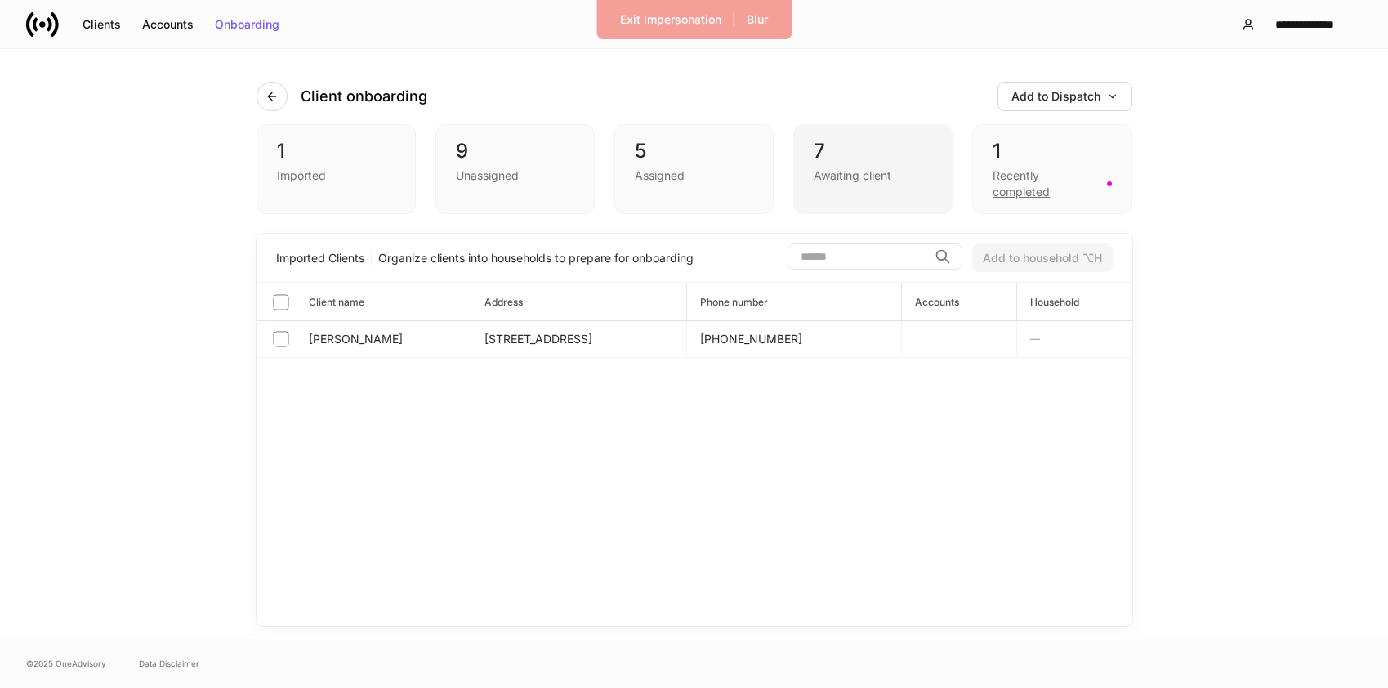
click at [889, 175] on div "Awaiting client" at bounding box center [853, 176] width 78 height 16
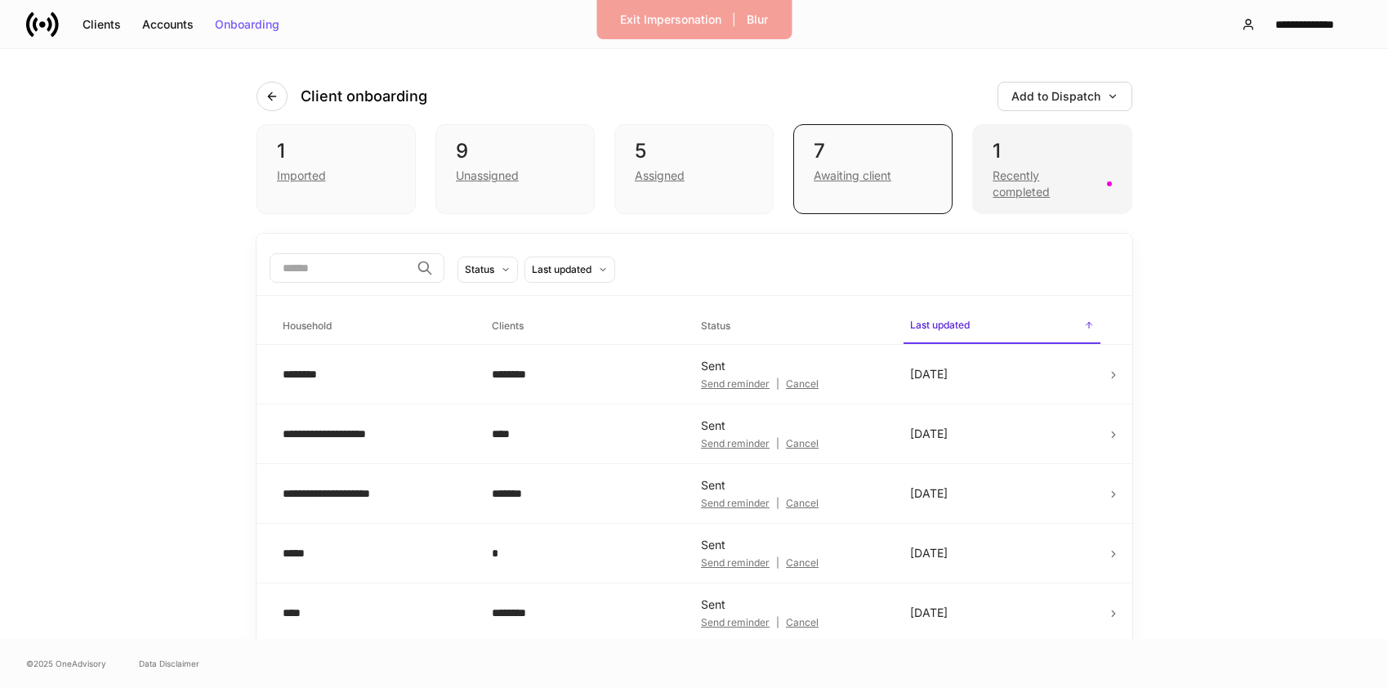
click at [996, 188] on div "Recently completed" at bounding box center [1045, 184] width 104 height 33
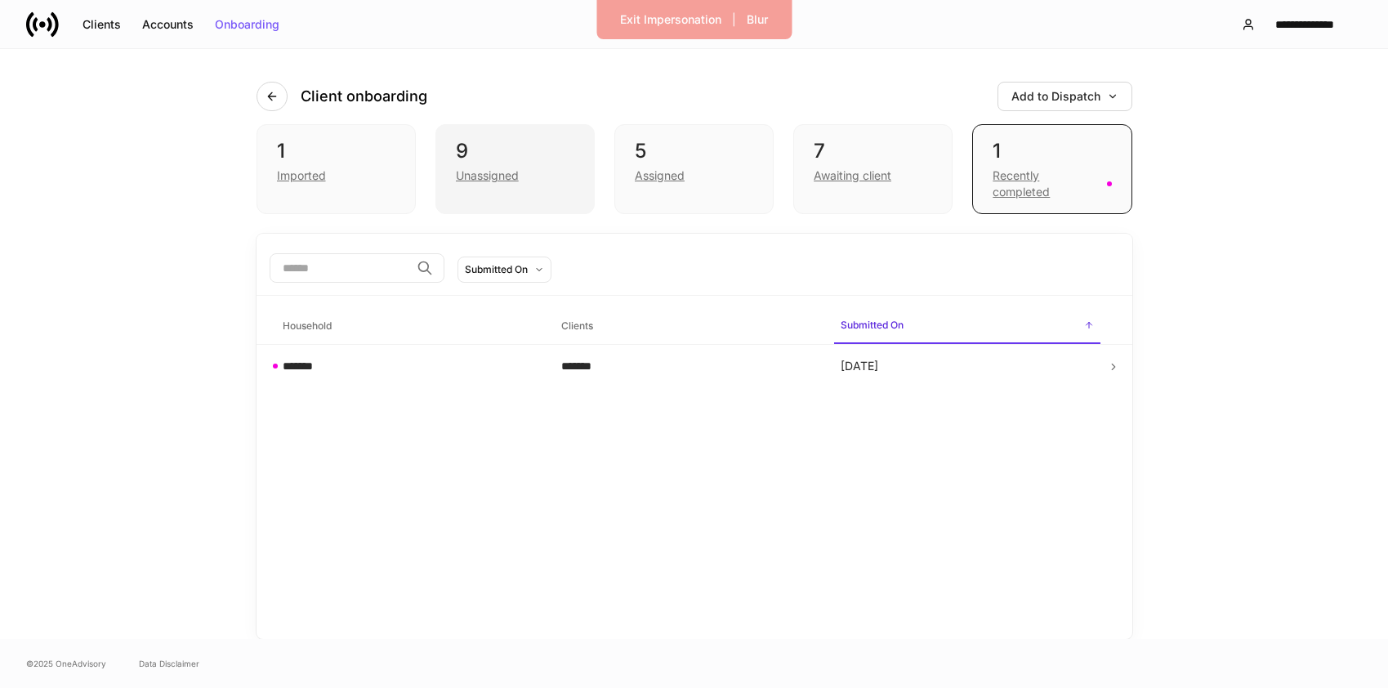
click at [507, 189] on div "9 Unassigned" at bounding box center [515, 169] width 159 height 90
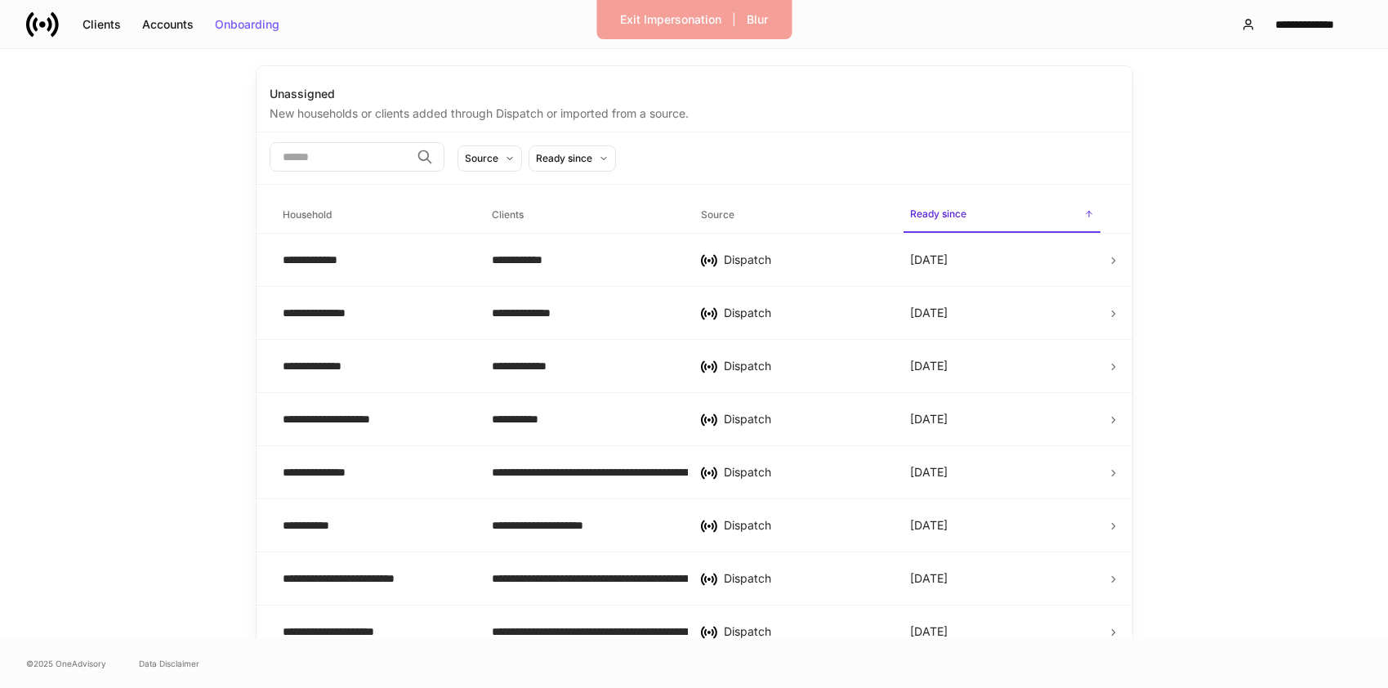
scroll to position [239, 0]
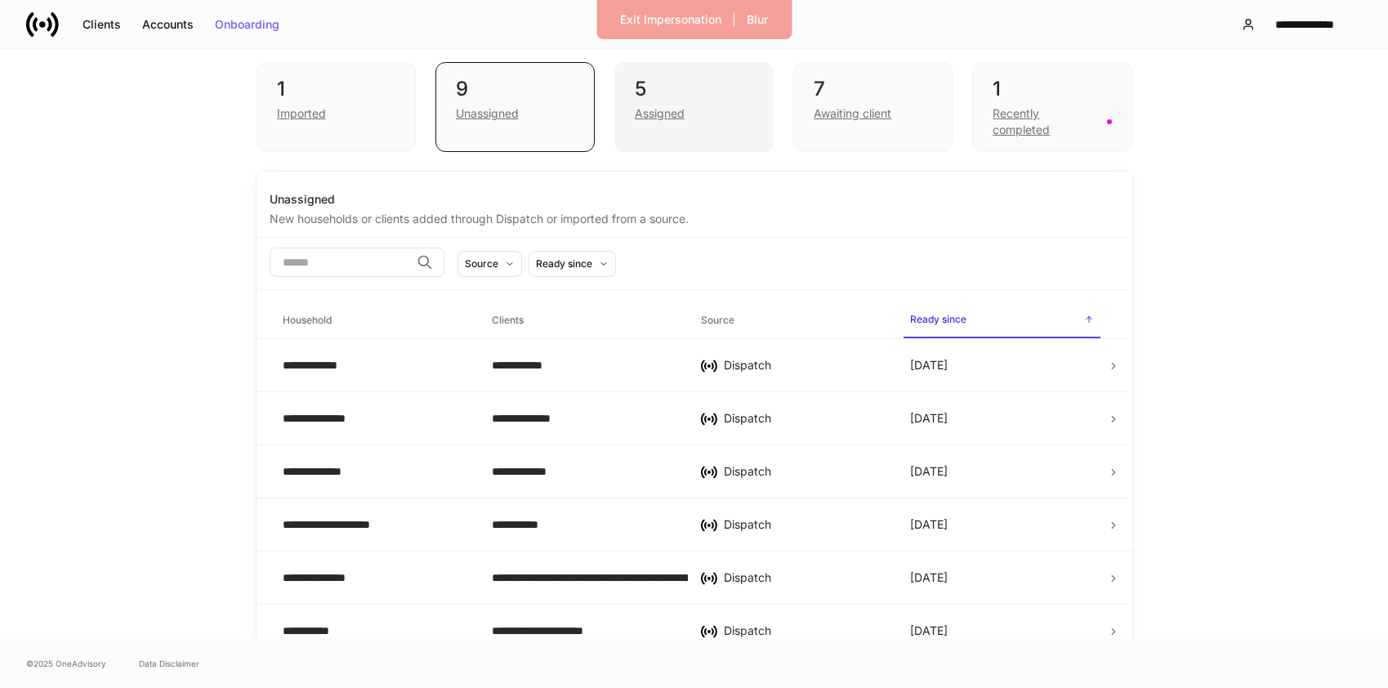
click at [699, 118] on div "Assigned" at bounding box center [694, 112] width 118 height 20
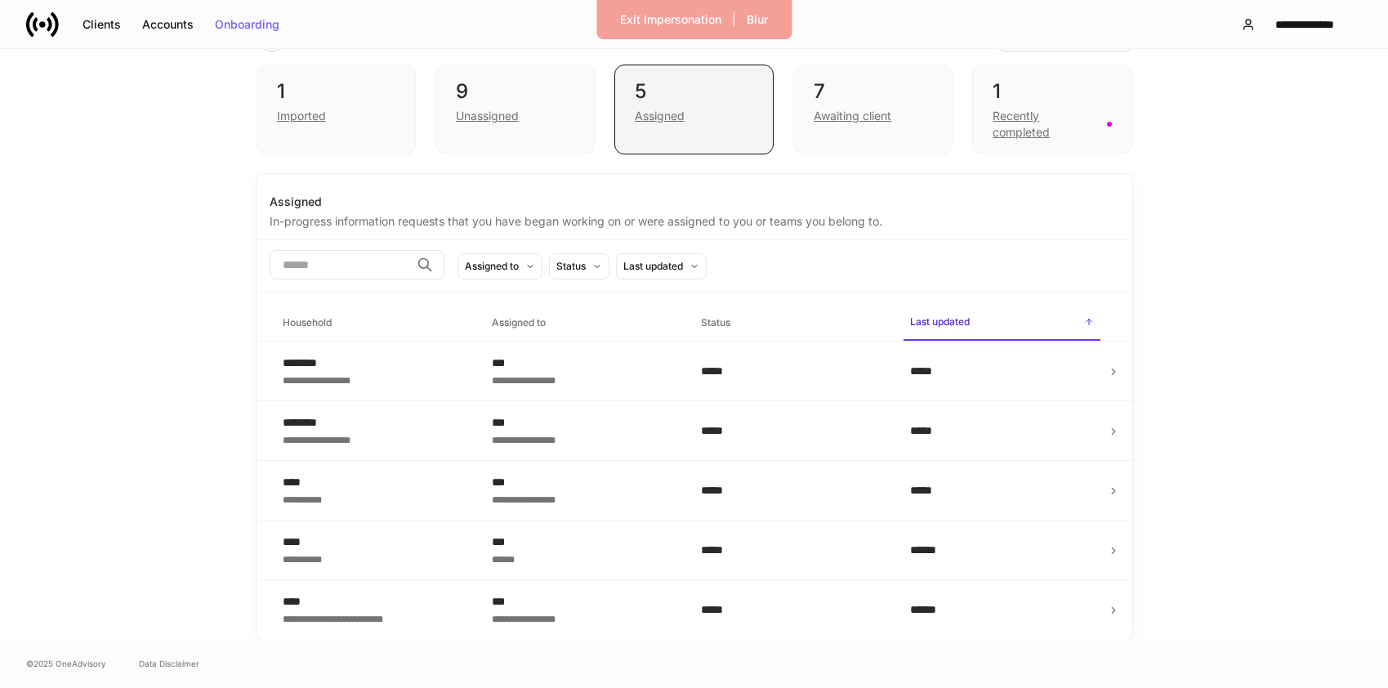
scroll to position [60, 0]
click at [847, 132] on div "7 Awaiting client" at bounding box center [872, 110] width 159 height 90
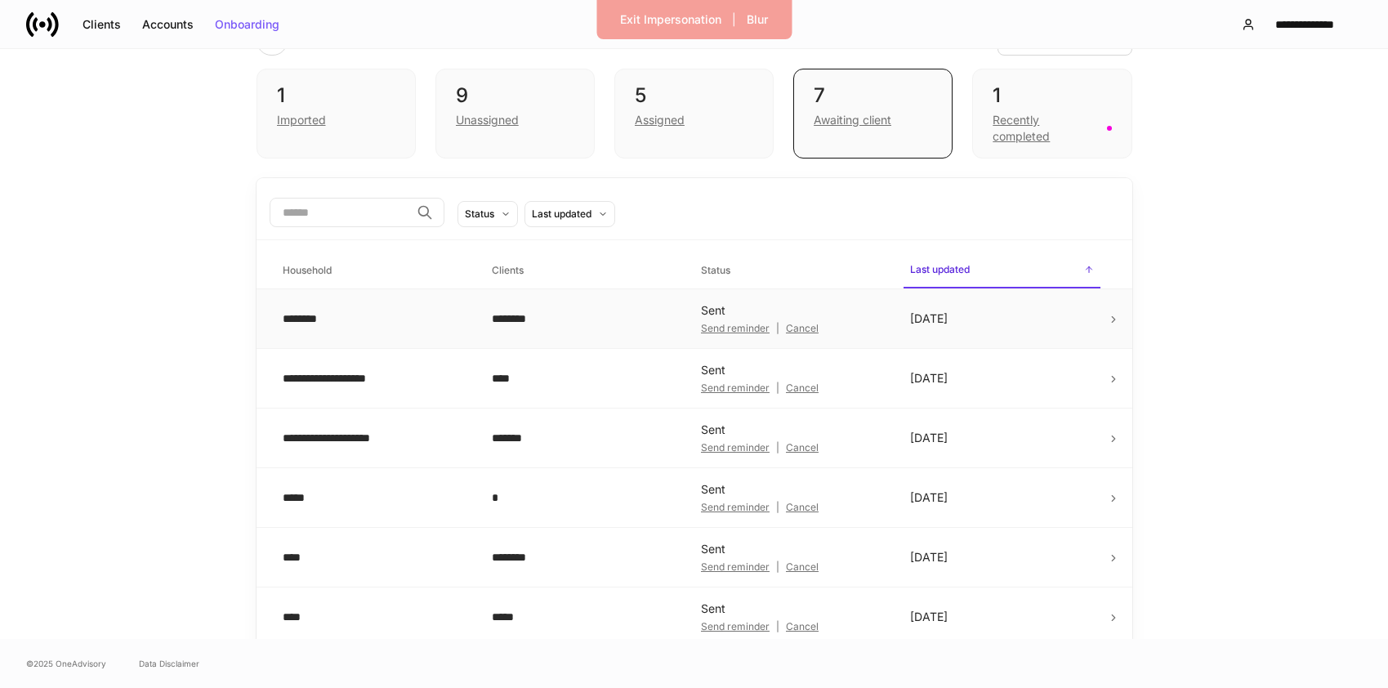
scroll to position [119, 0]
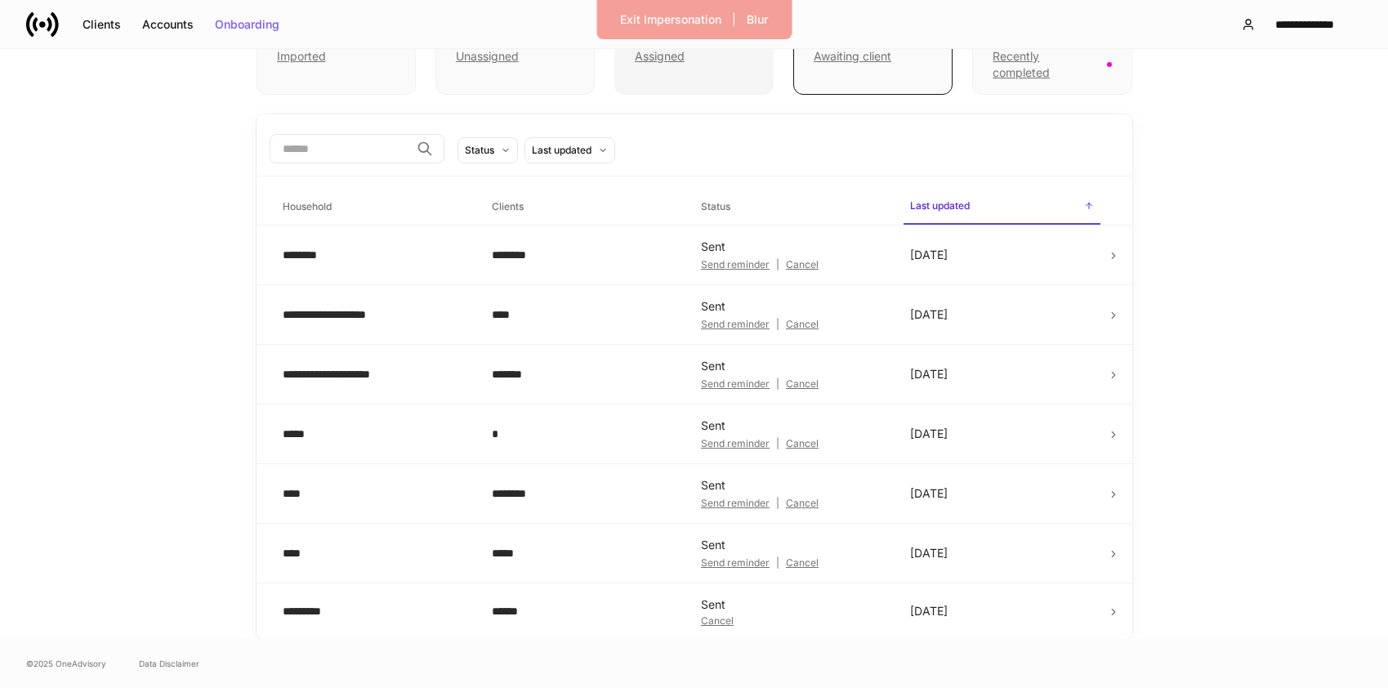
click at [668, 62] on div "Assigned" at bounding box center [660, 56] width 50 height 16
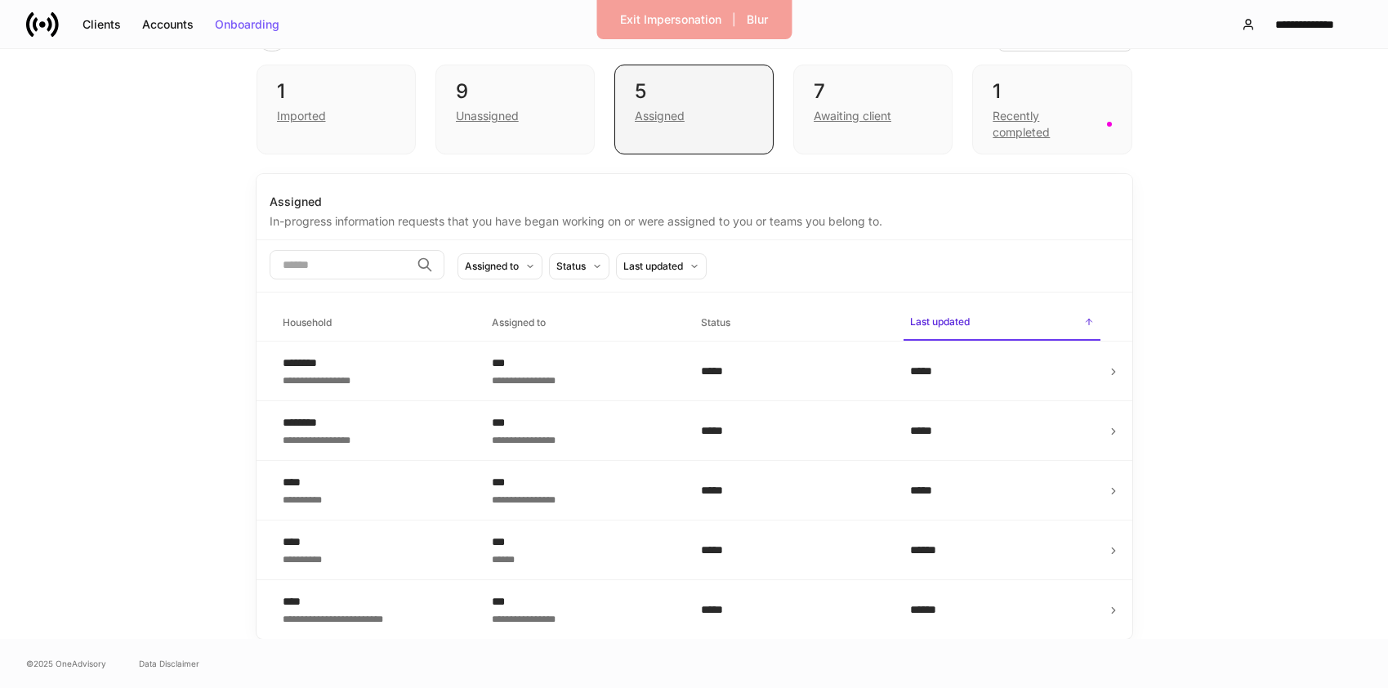
scroll to position [60, 0]
click at [516, 114] on div "Unassigned" at bounding box center [487, 116] width 63 height 16
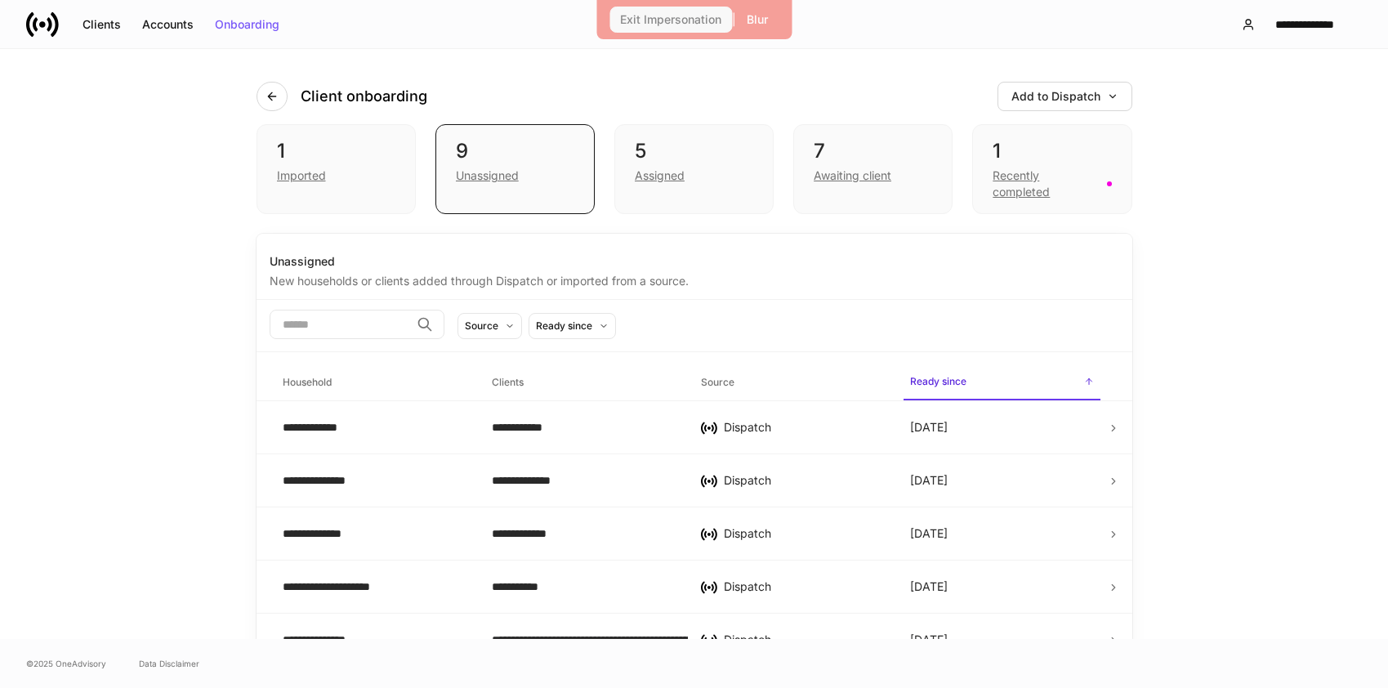
click at [661, 23] on div "Exit Impersonation" at bounding box center [670, 19] width 101 height 11
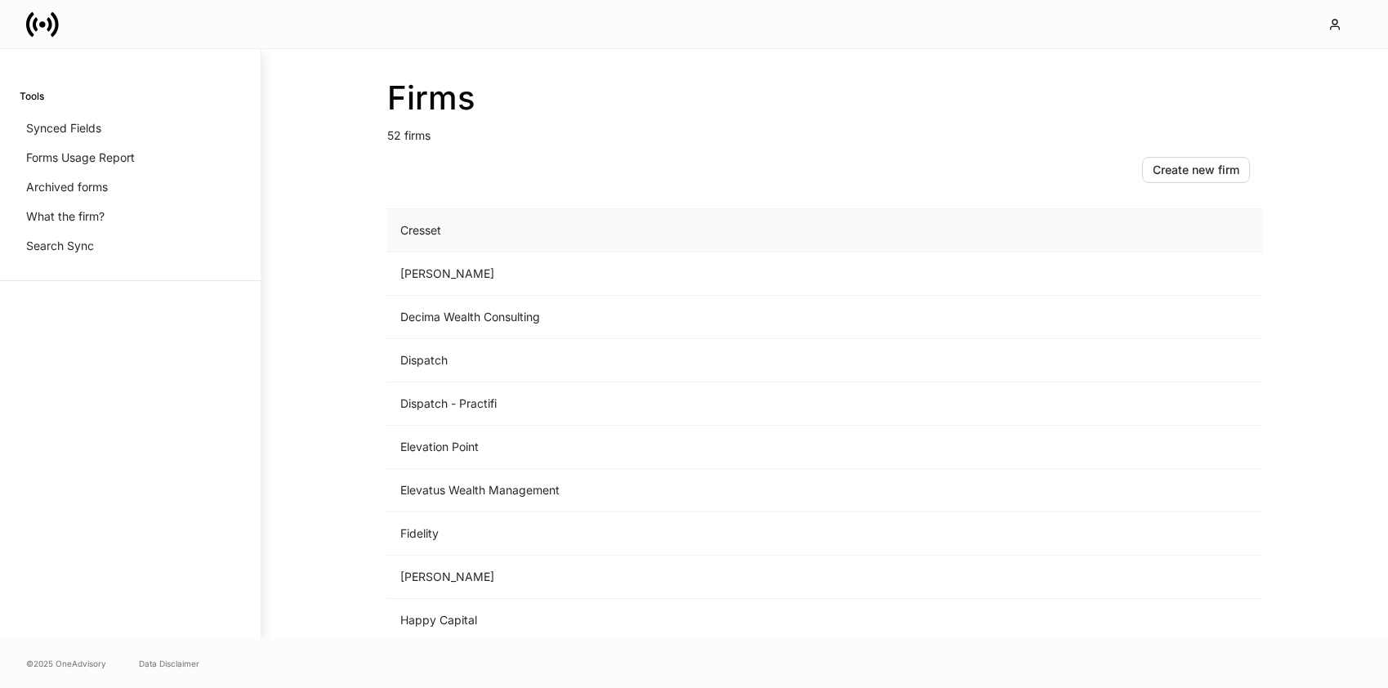
scroll to position [777, 0]
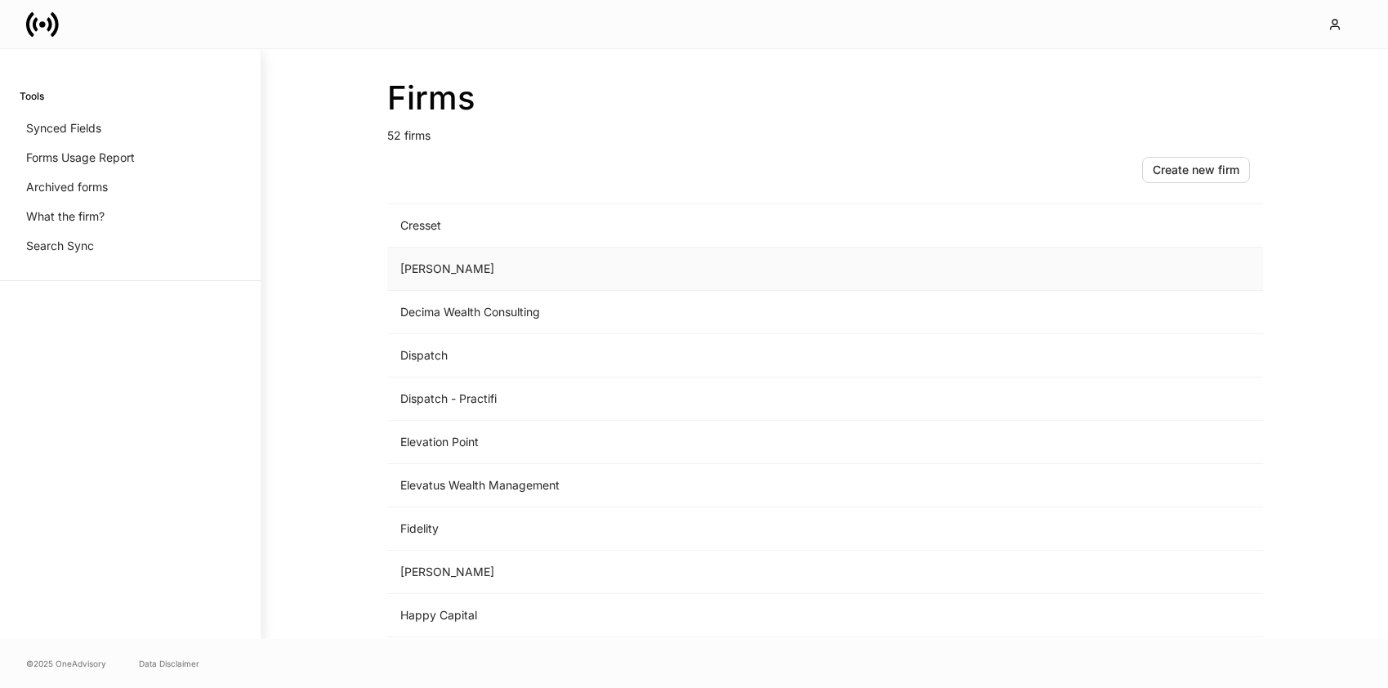
click at [421, 275] on td "D.A. Davidson" at bounding box center [689, 269] width 605 height 43
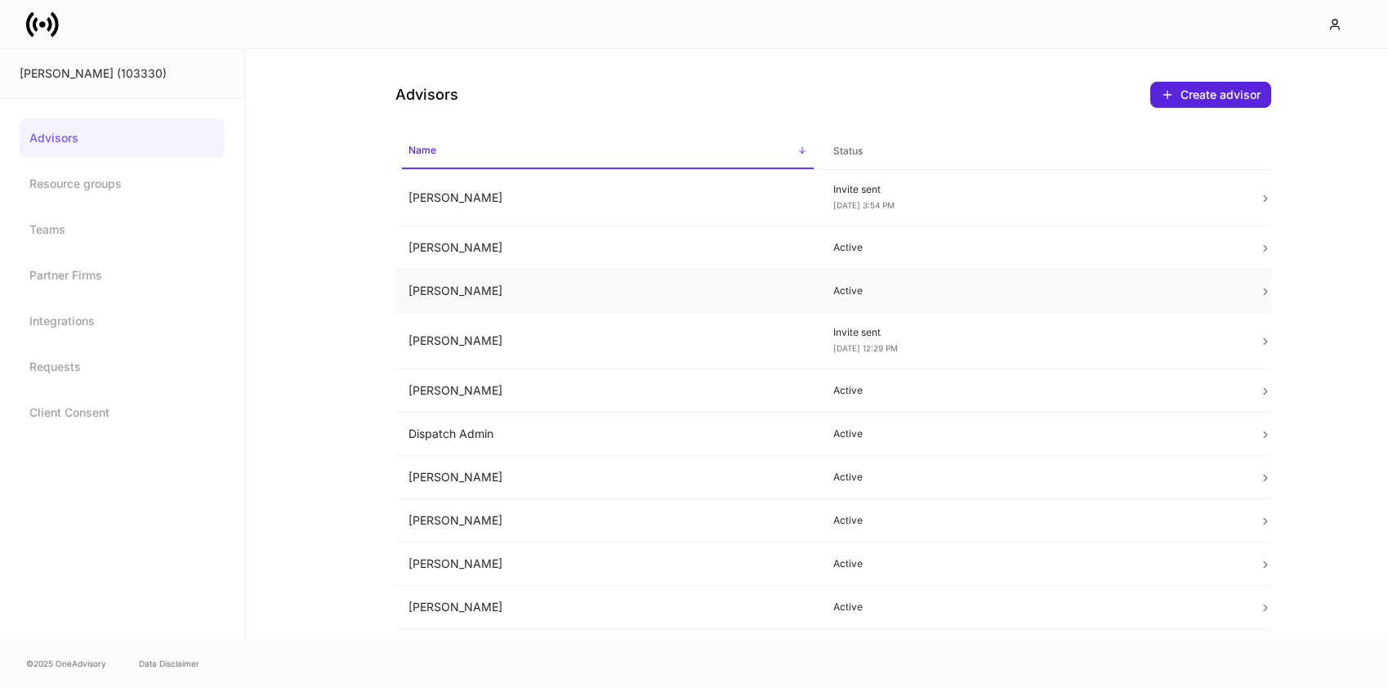
click at [654, 296] on td "Carrie Williams" at bounding box center [608, 291] width 426 height 43
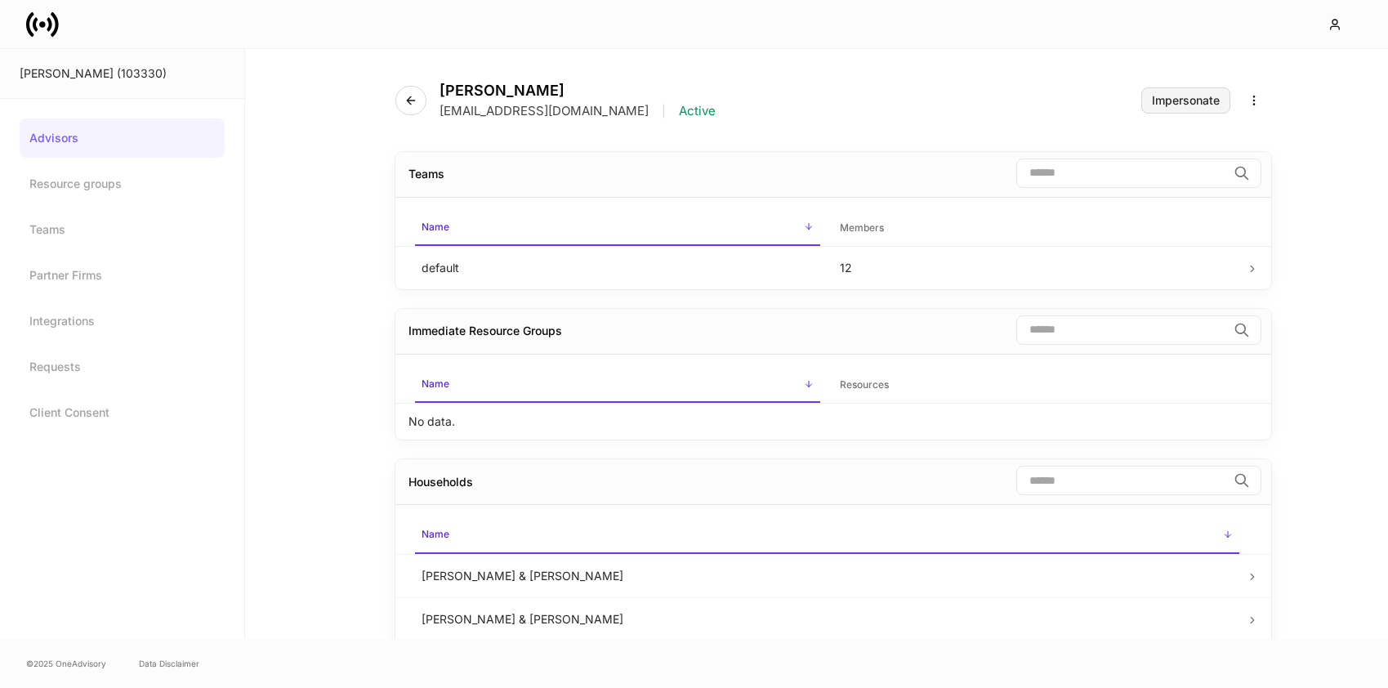
click at [1192, 101] on div "Impersonate" at bounding box center [1186, 100] width 68 height 11
click at [409, 102] on icon "button" at bounding box center [410, 100] width 13 height 13
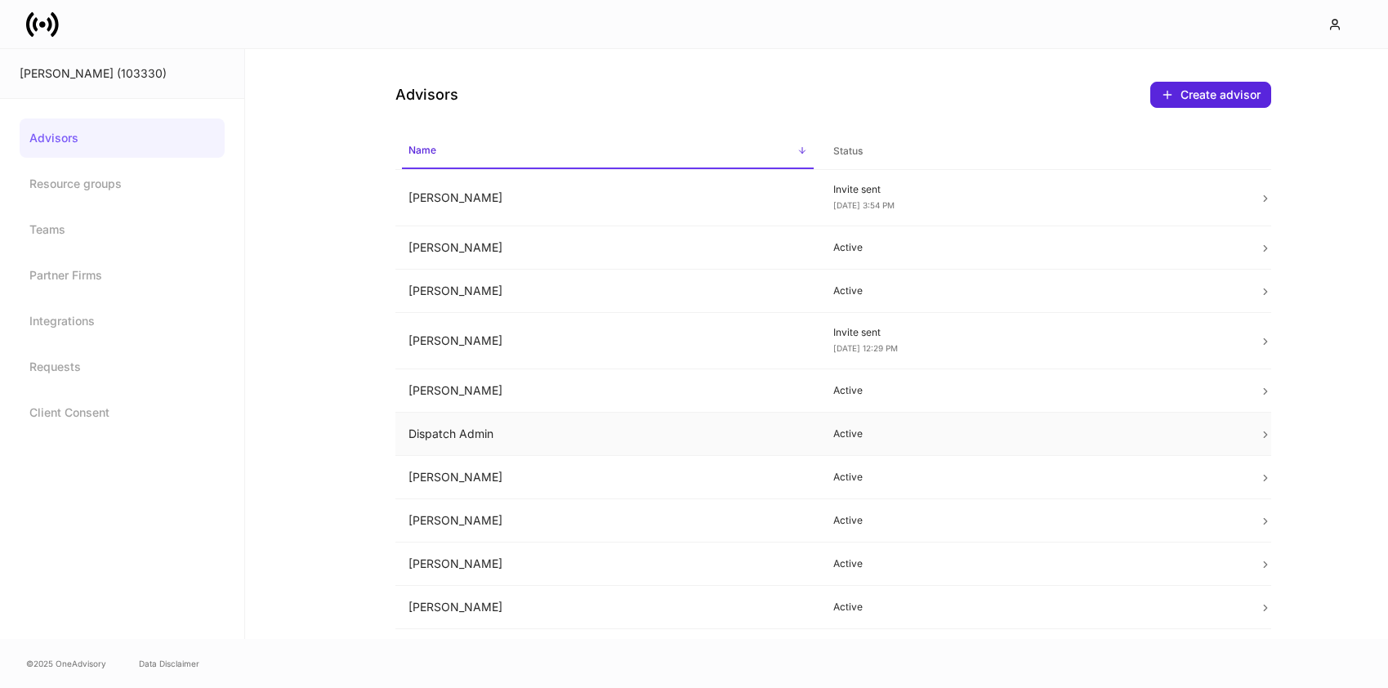
click at [688, 436] on td "Dispatch Admin" at bounding box center [608, 434] width 426 height 43
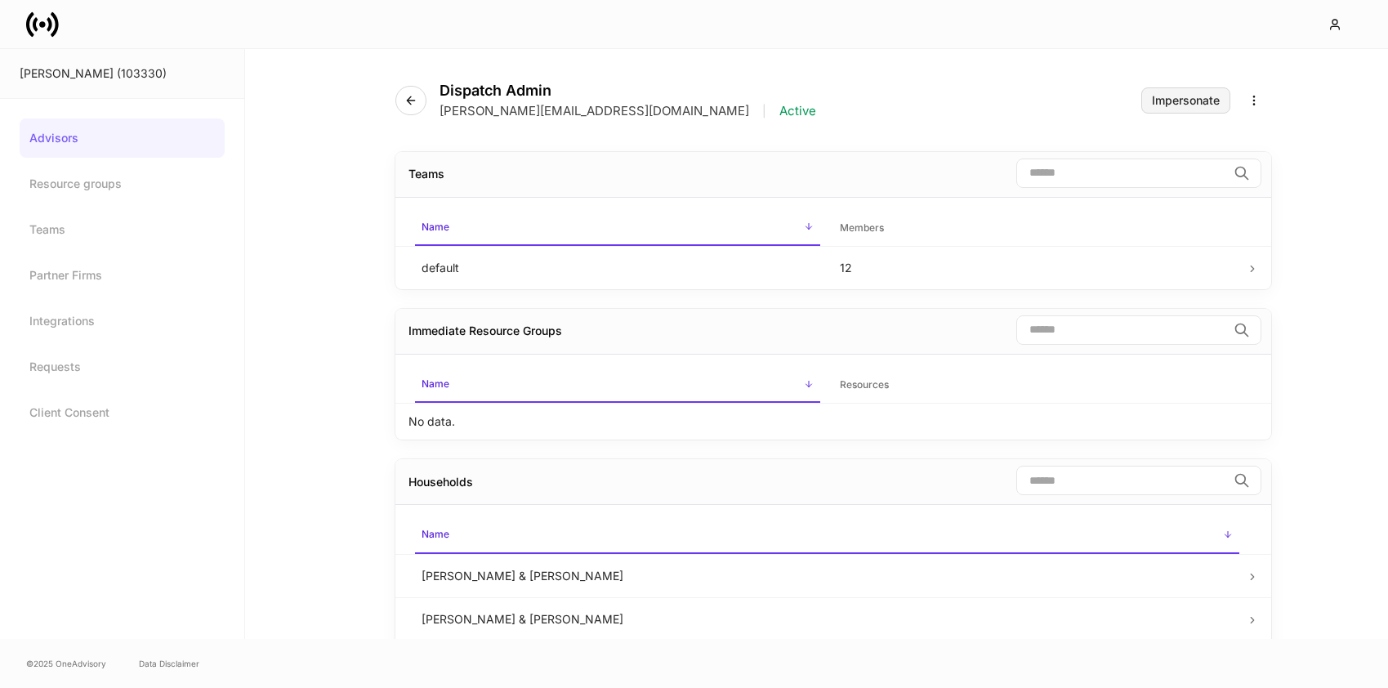
click at [1177, 99] on div "Impersonate" at bounding box center [1186, 100] width 68 height 11
click at [415, 105] on icon "button" at bounding box center [410, 100] width 13 height 13
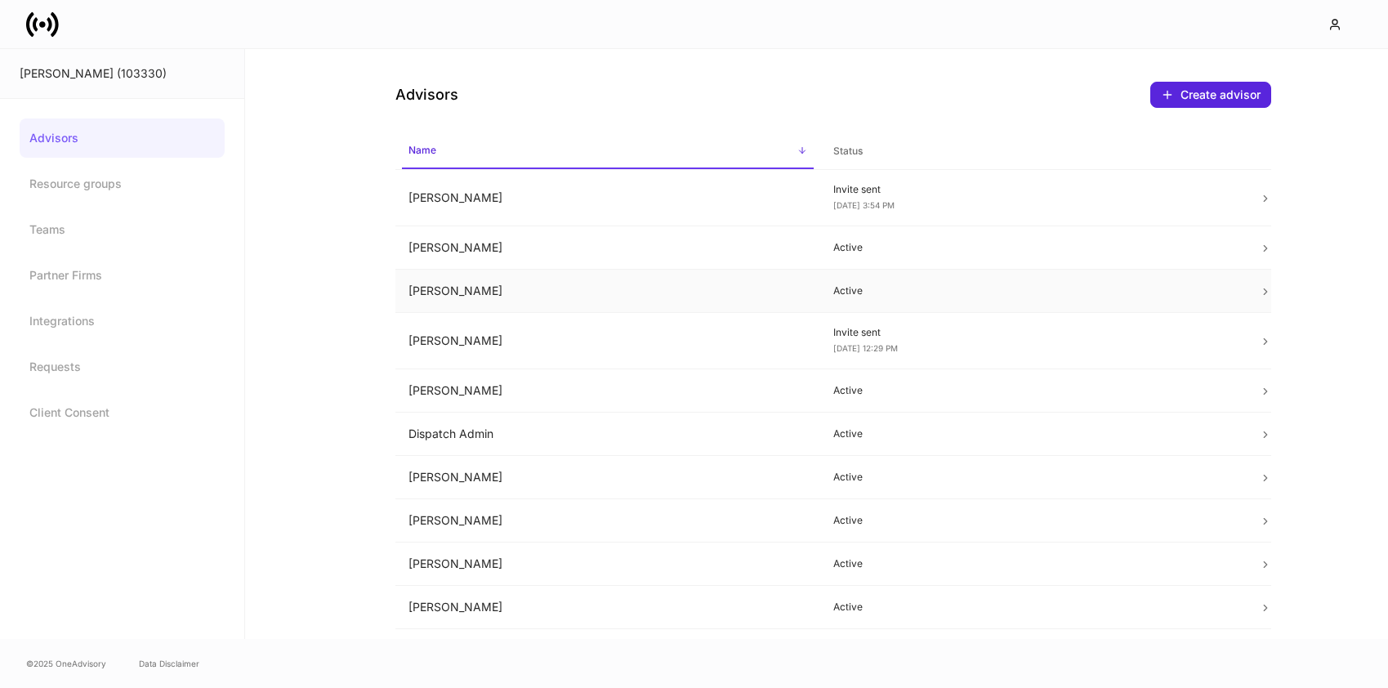
scroll to position [1, 0]
click at [89, 136] on link "Advisors" at bounding box center [122, 137] width 205 height 39
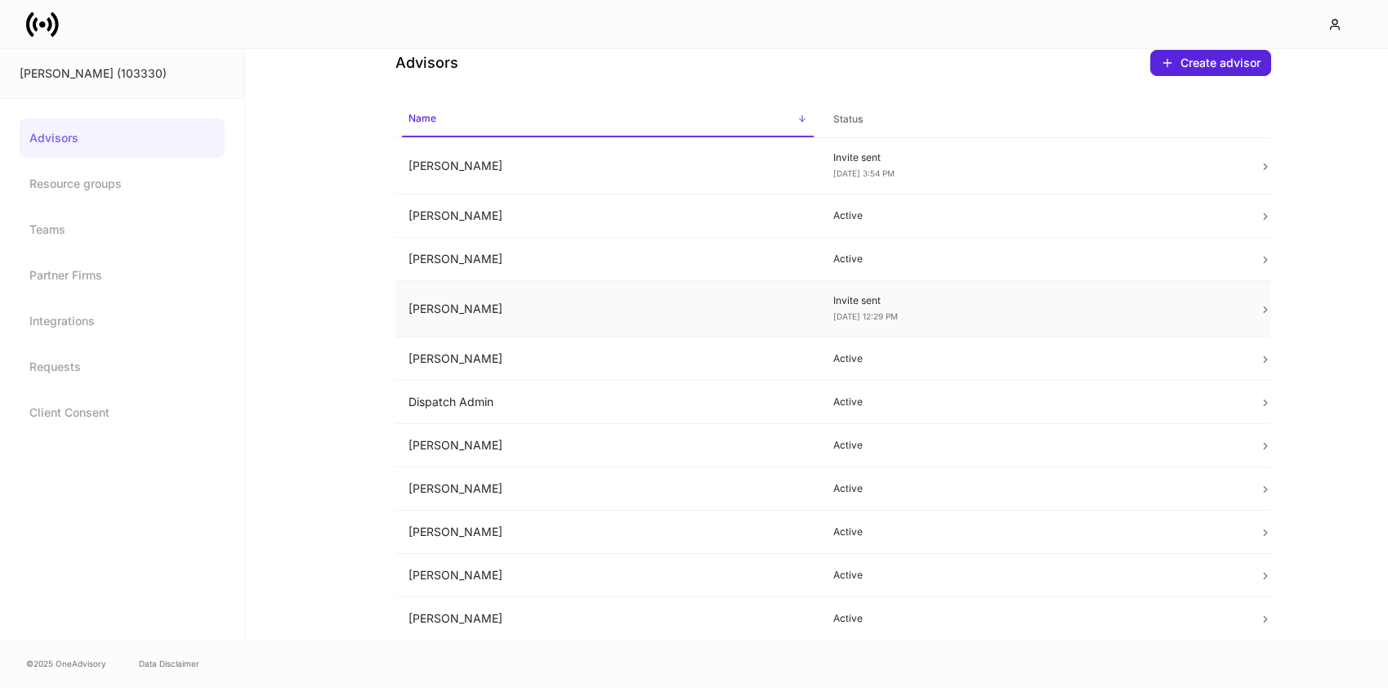
scroll to position [38, 0]
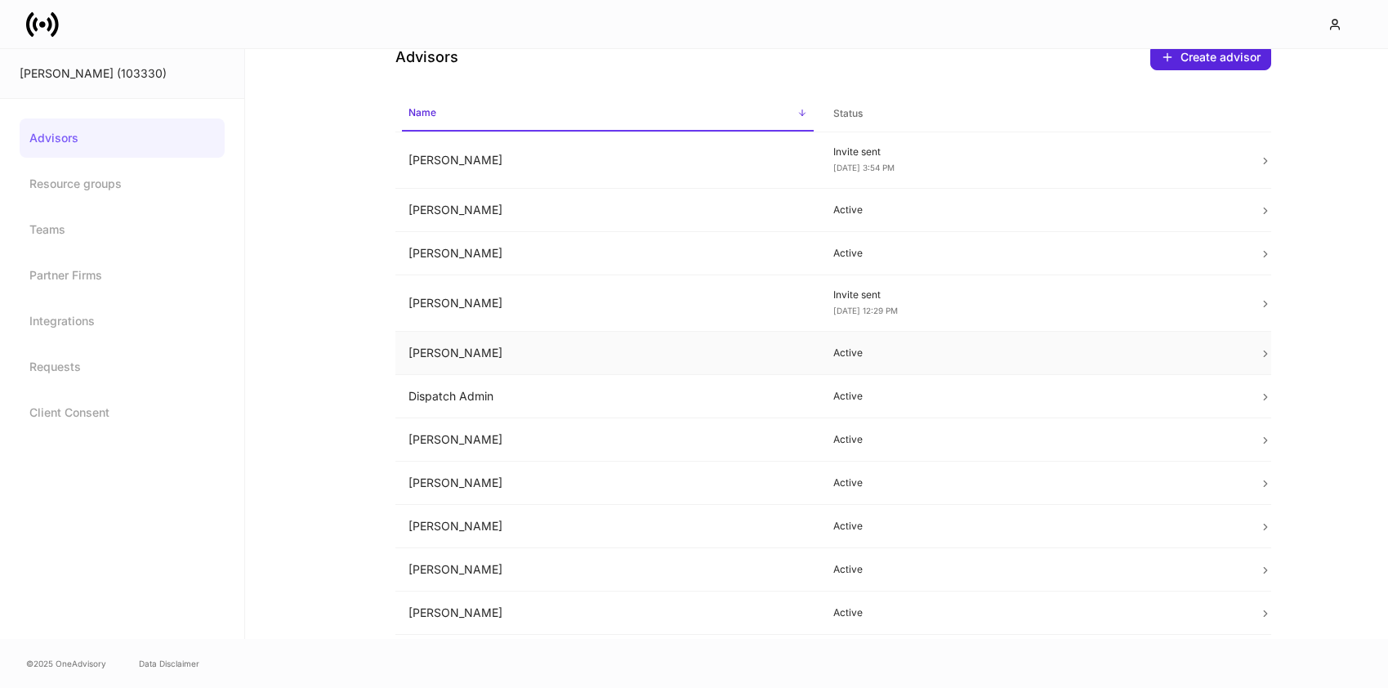
click at [592, 353] on td "Chris Stensland" at bounding box center [608, 353] width 426 height 43
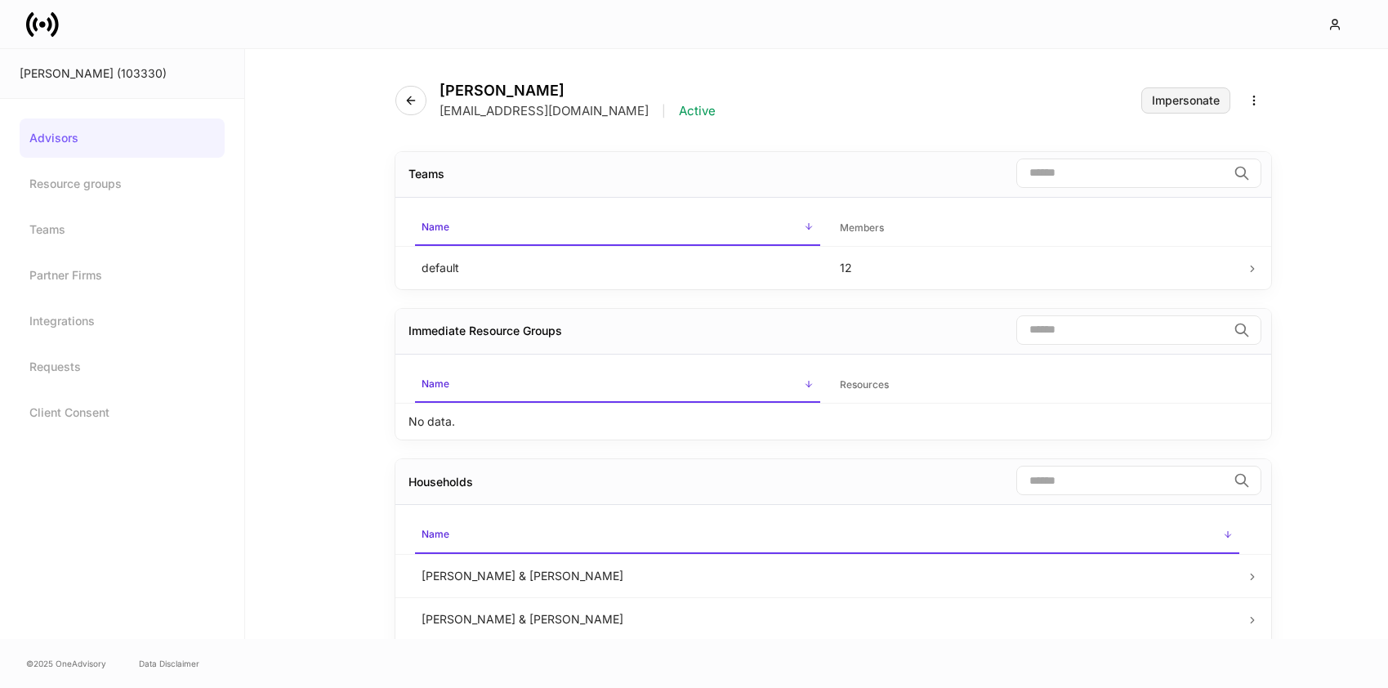
click at [1177, 96] on div "Impersonate" at bounding box center [1186, 100] width 68 height 11
